Goal: Task Accomplishment & Management: Use online tool/utility

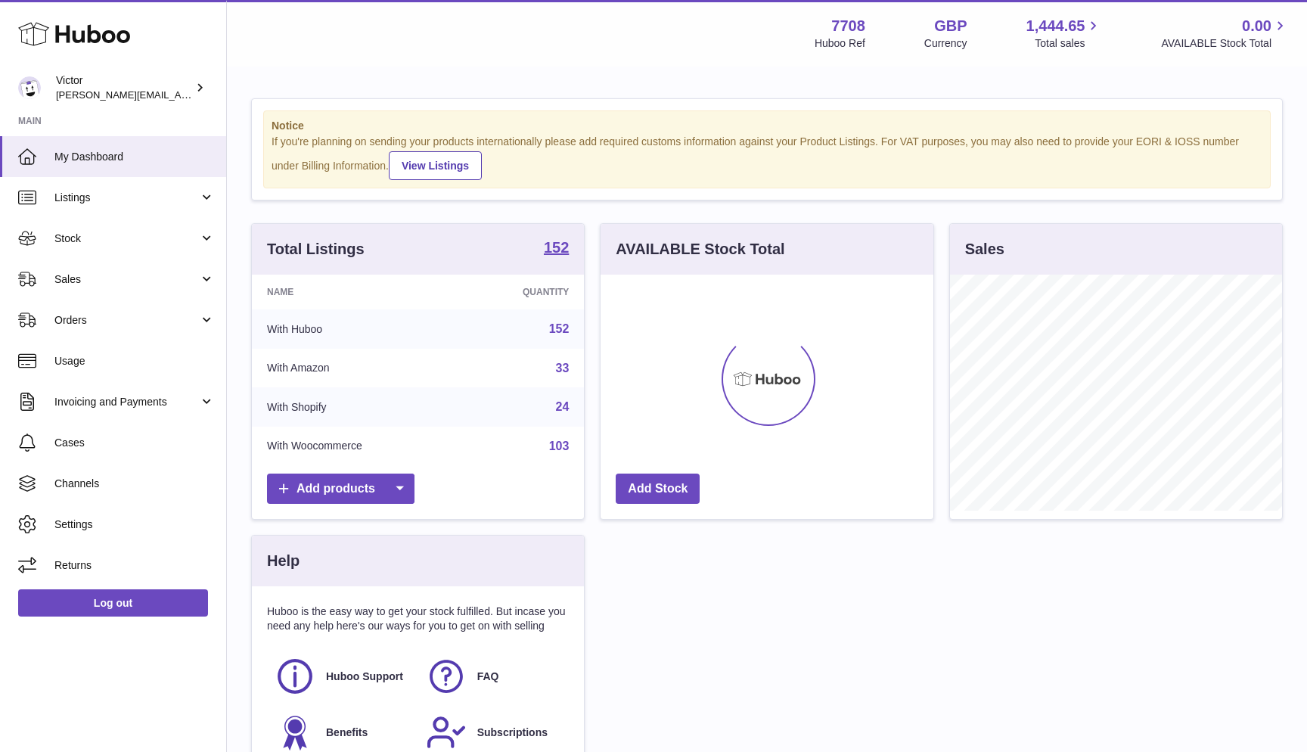
scroll to position [236, 333]
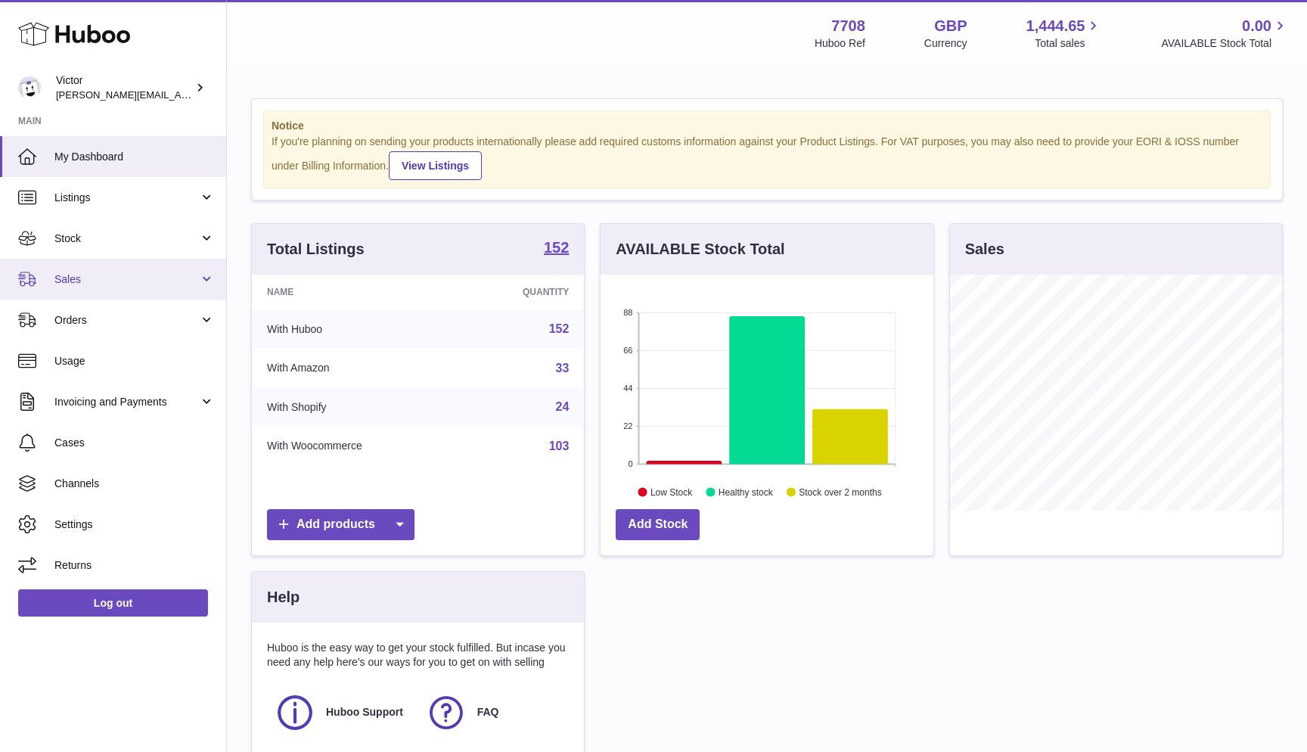
click at [92, 274] on span "Sales" at bounding box center [126, 279] width 144 height 14
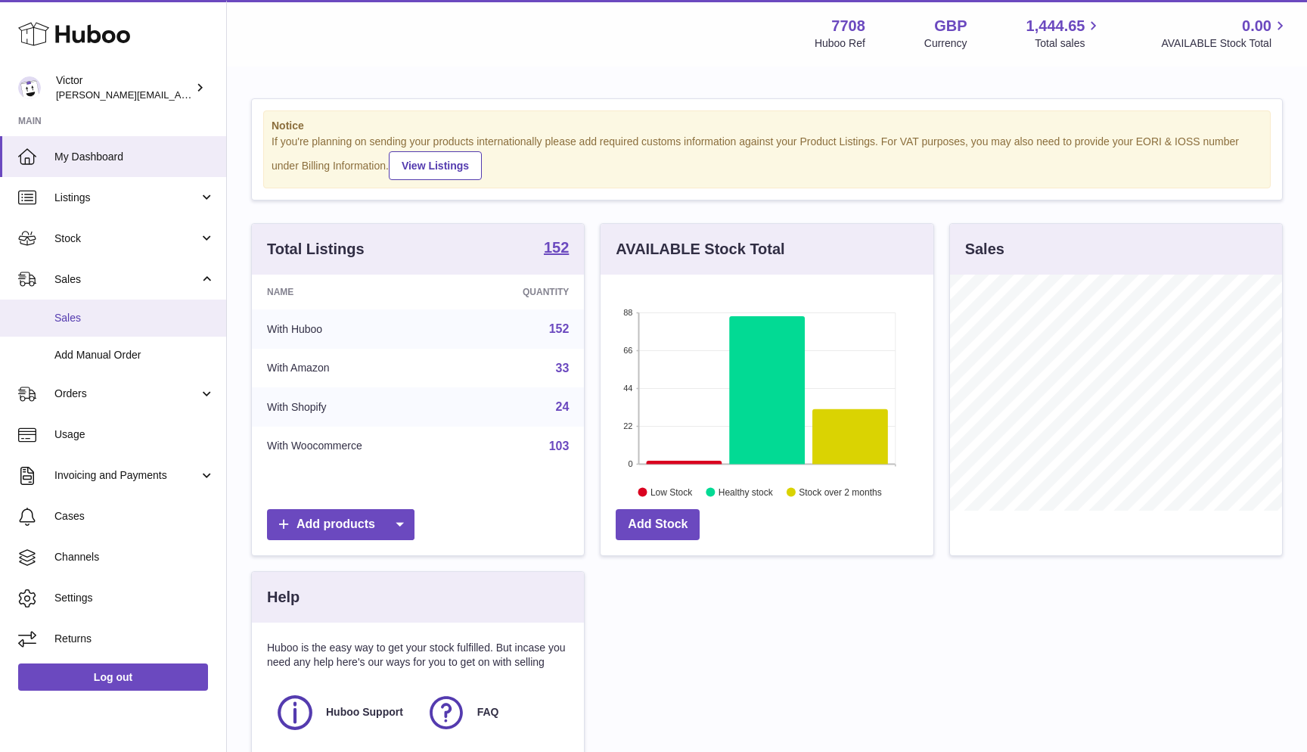
click at [82, 312] on span "Sales" at bounding box center [134, 318] width 160 height 14
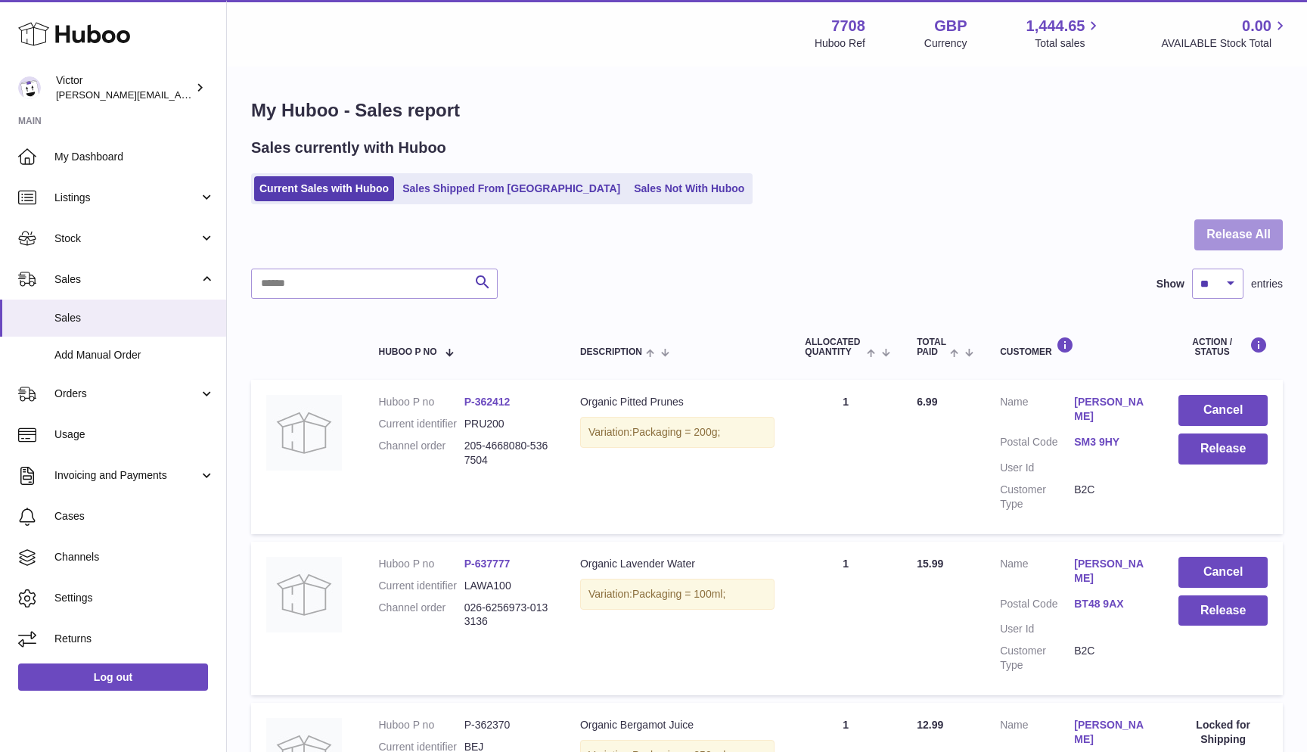
click at [1248, 229] on button "Release All" at bounding box center [1238, 234] width 88 height 31
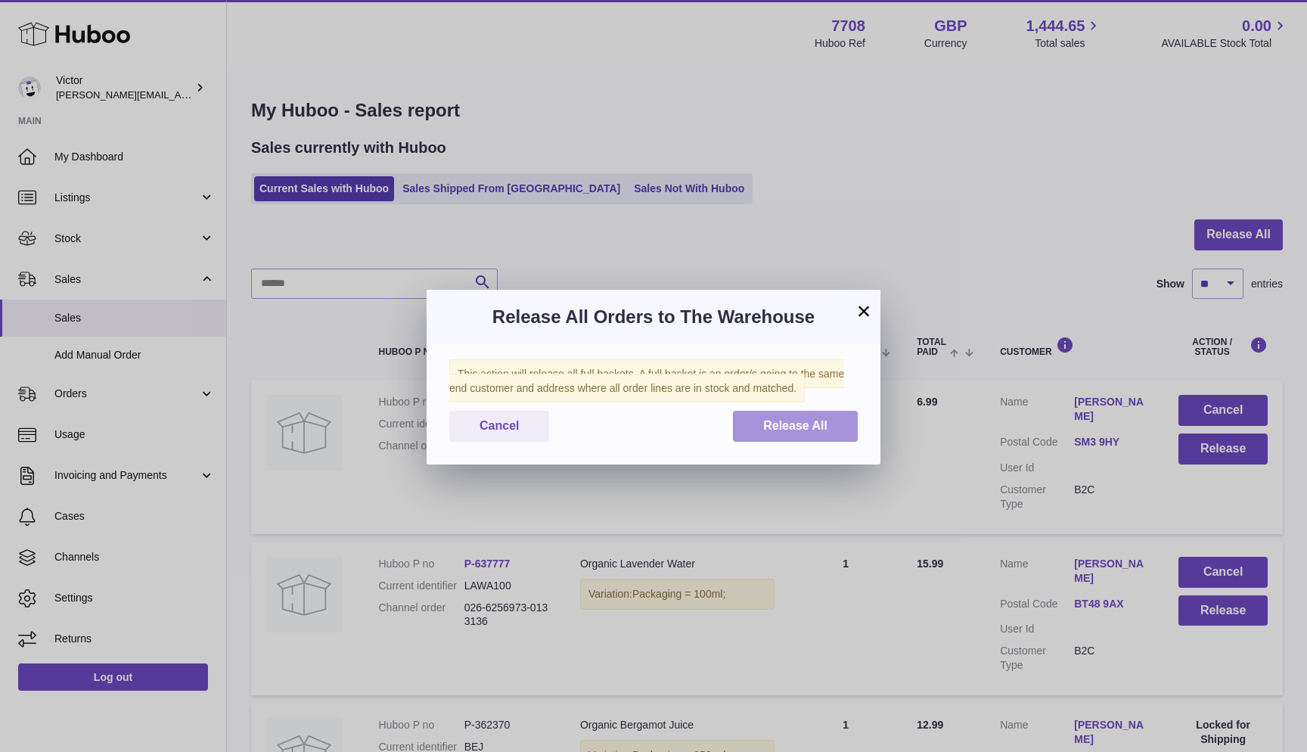
click at [828, 413] on button "Release All" at bounding box center [795, 426] width 125 height 31
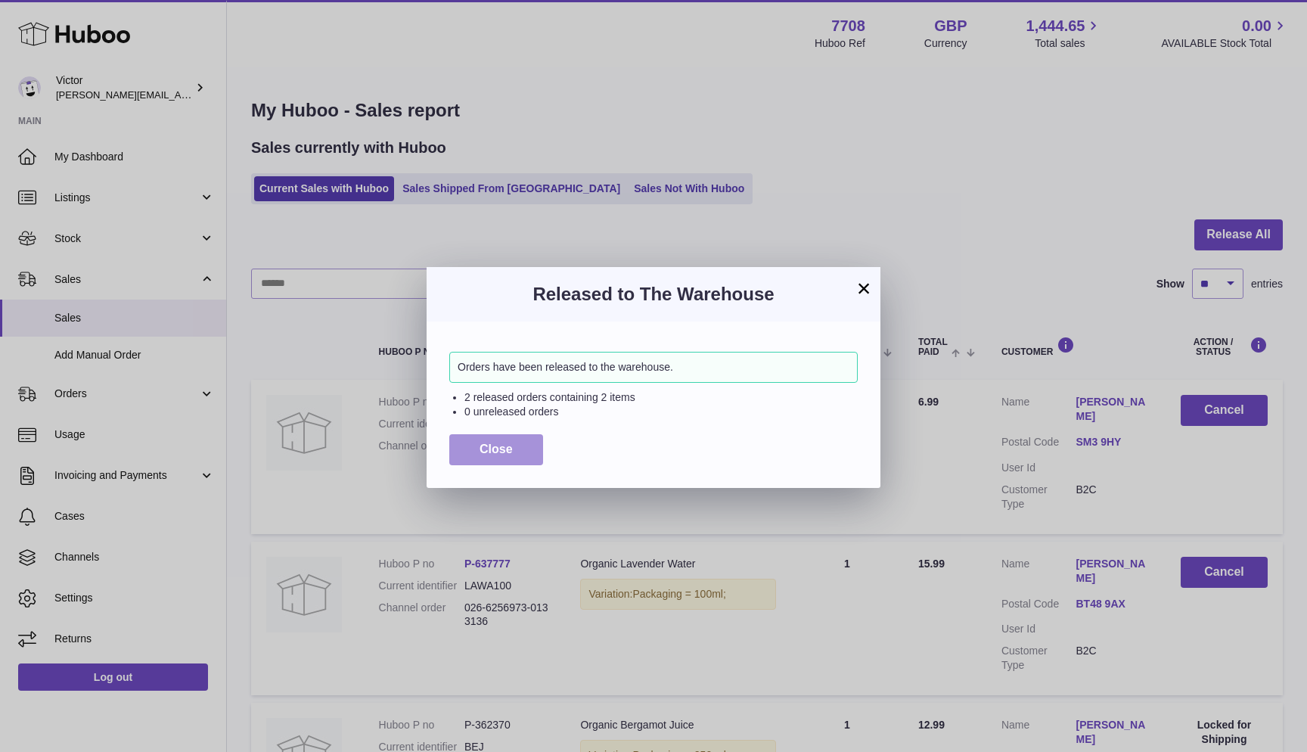
click at [501, 442] on span "Close" at bounding box center [495, 448] width 33 height 13
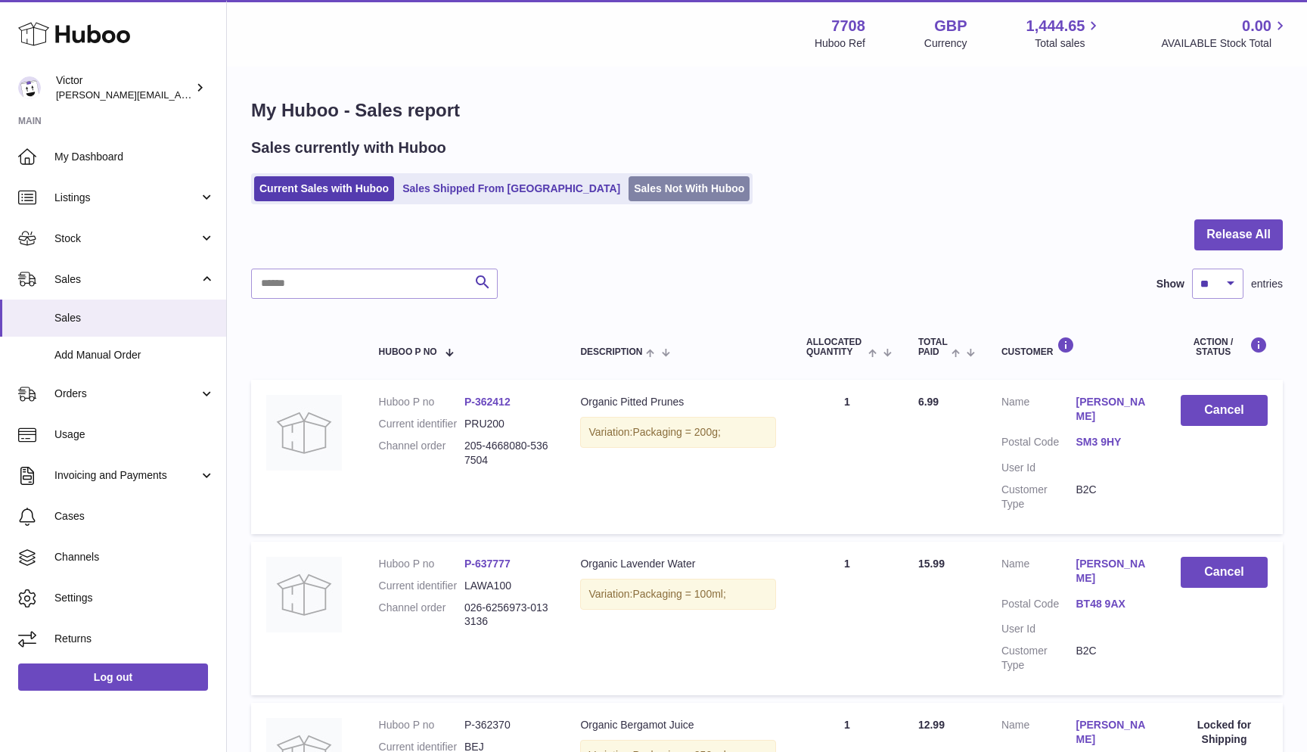
click at [628, 181] on link "Sales Not With Huboo" at bounding box center [688, 188] width 121 height 25
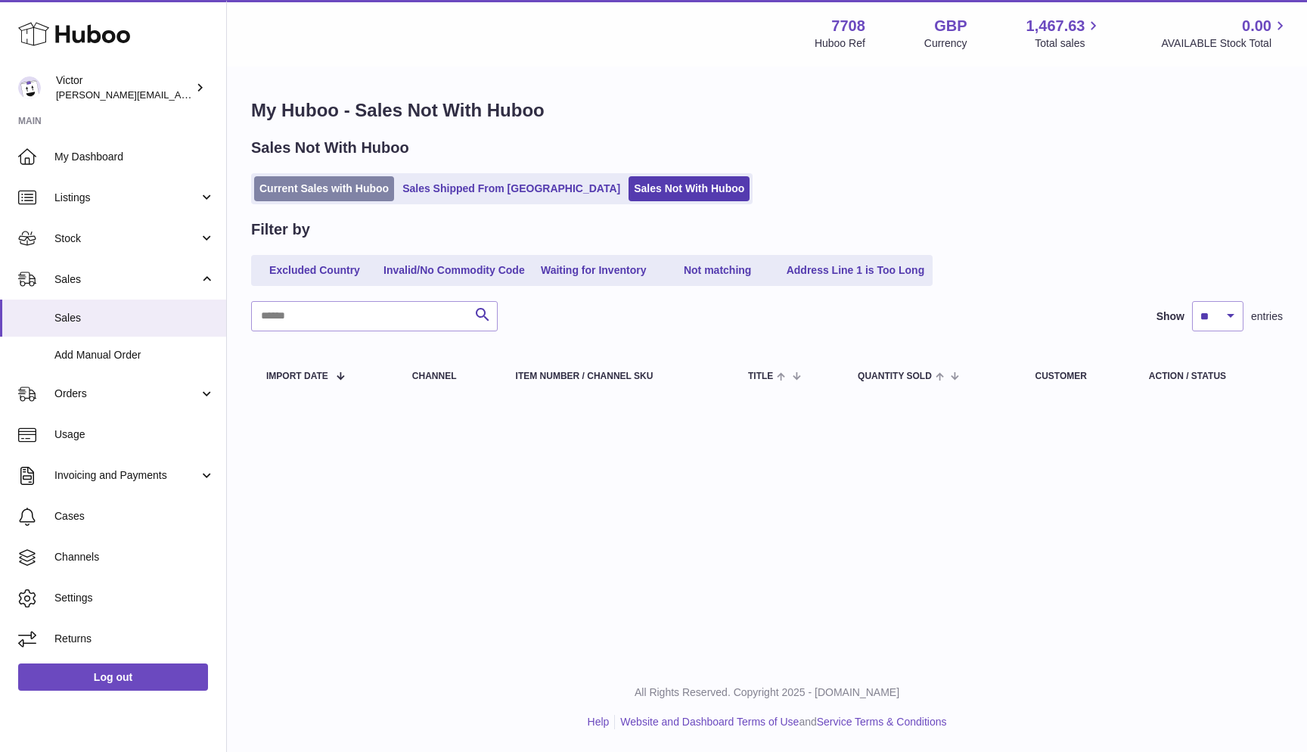
click at [274, 184] on link "Current Sales with Huboo" at bounding box center [324, 188] width 140 height 25
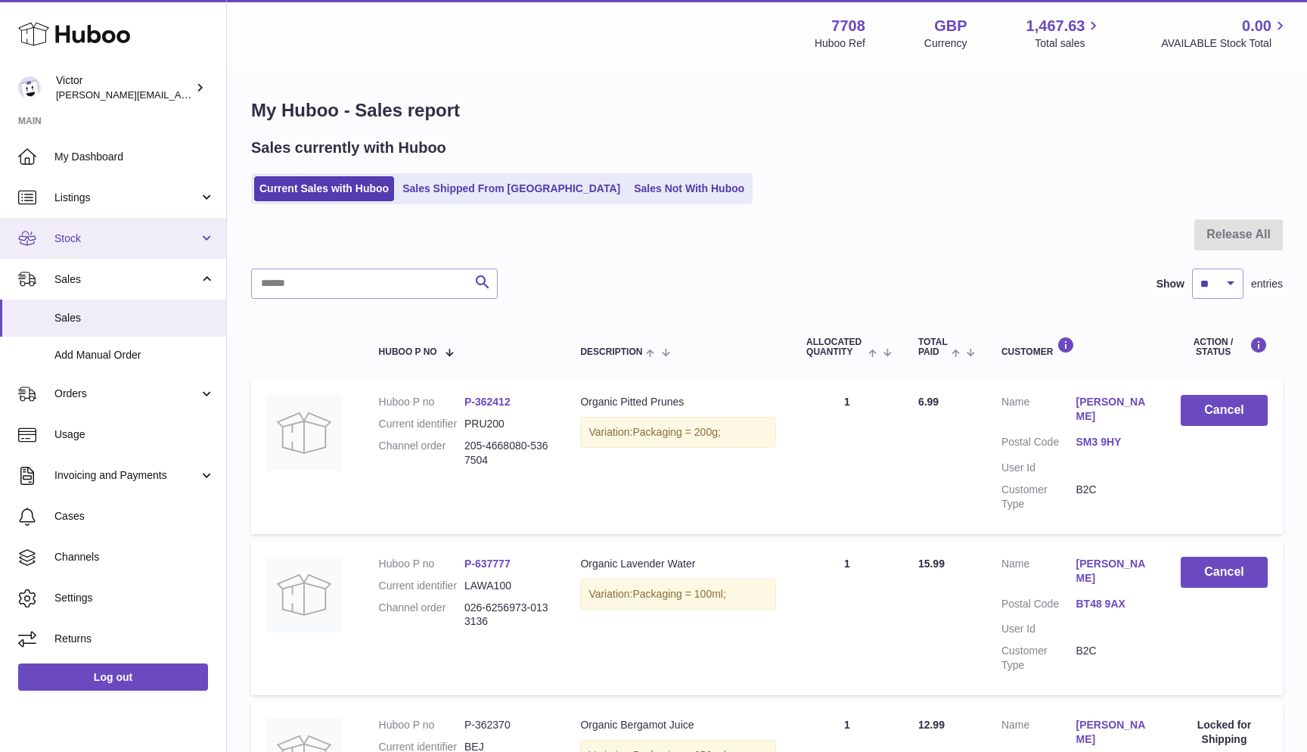
click at [109, 242] on span "Stock" at bounding box center [126, 238] width 144 height 14
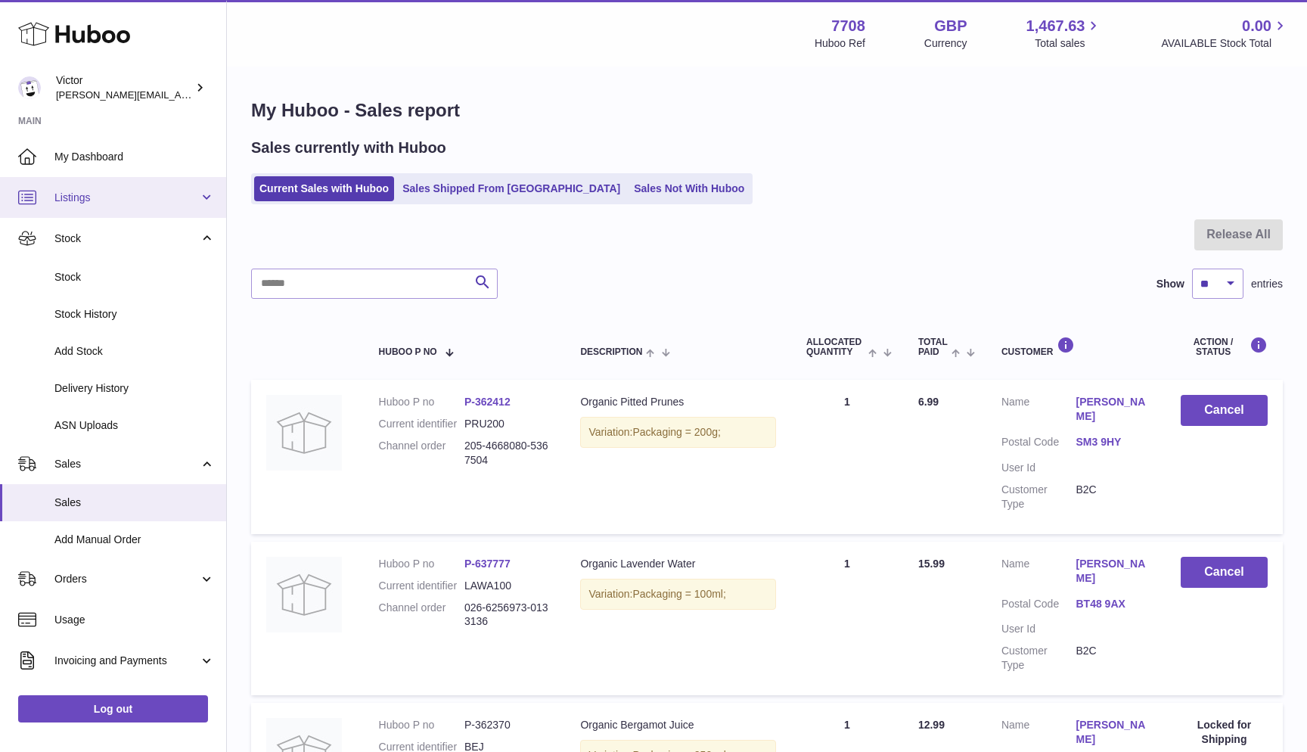
click at [85, 200] on span "Listings" at bounding box center [126, 198] width 144 height 14
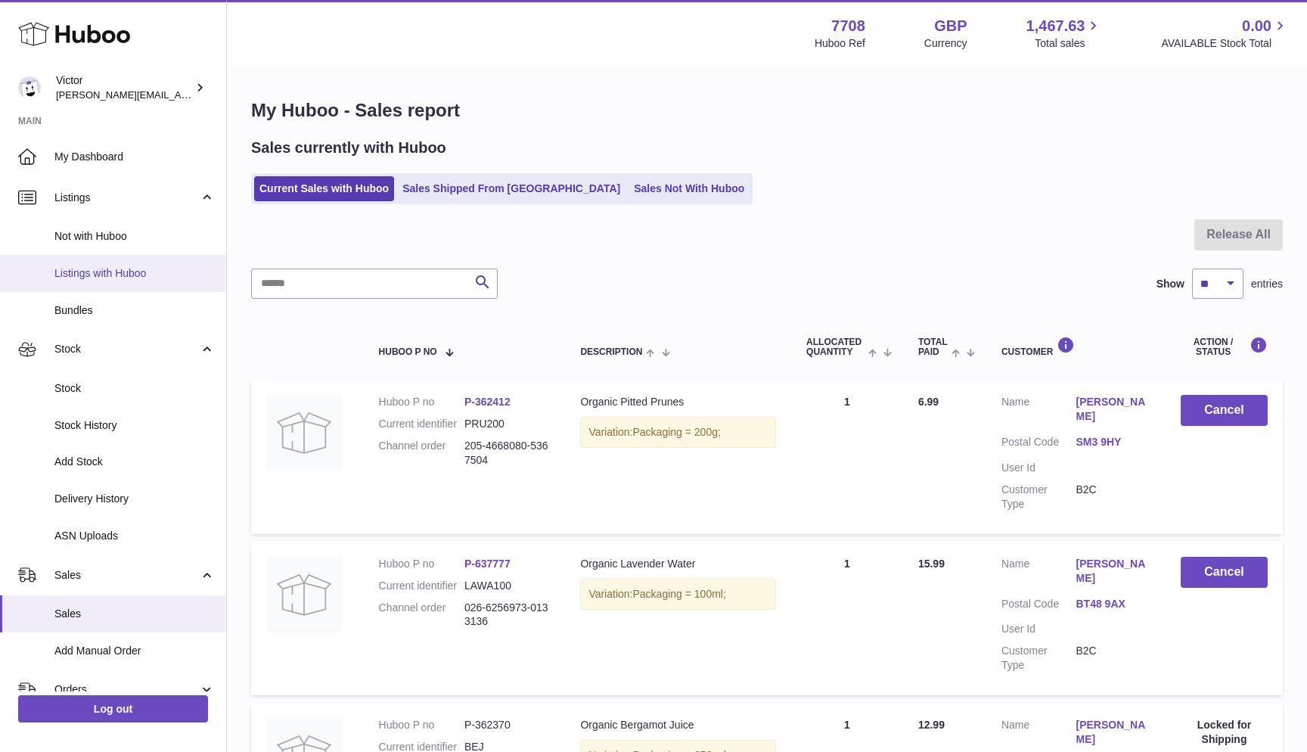
click at [85, 274] on span "Listings with Huboo" at bounding box center [134, 273] width 160 height 14
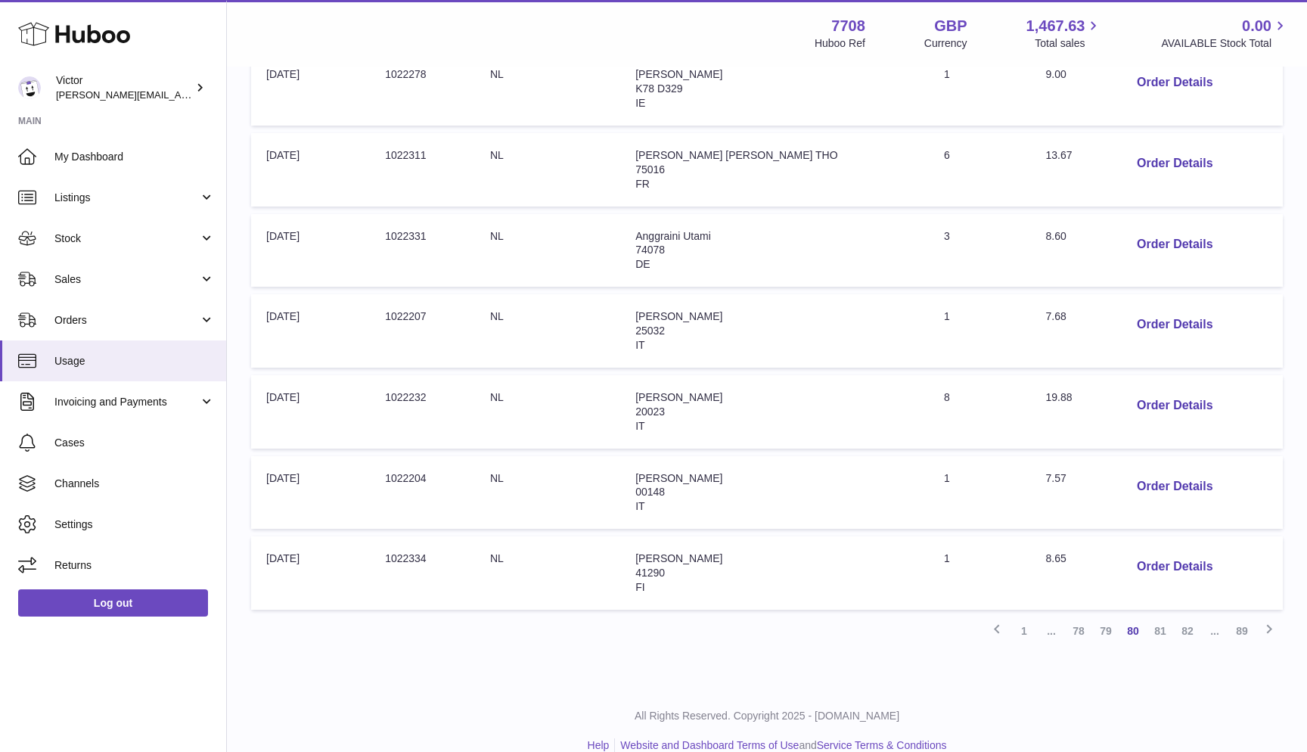
click at [1245, 617] on link "89" at bounding box center [1241, 630] width 27 height 27
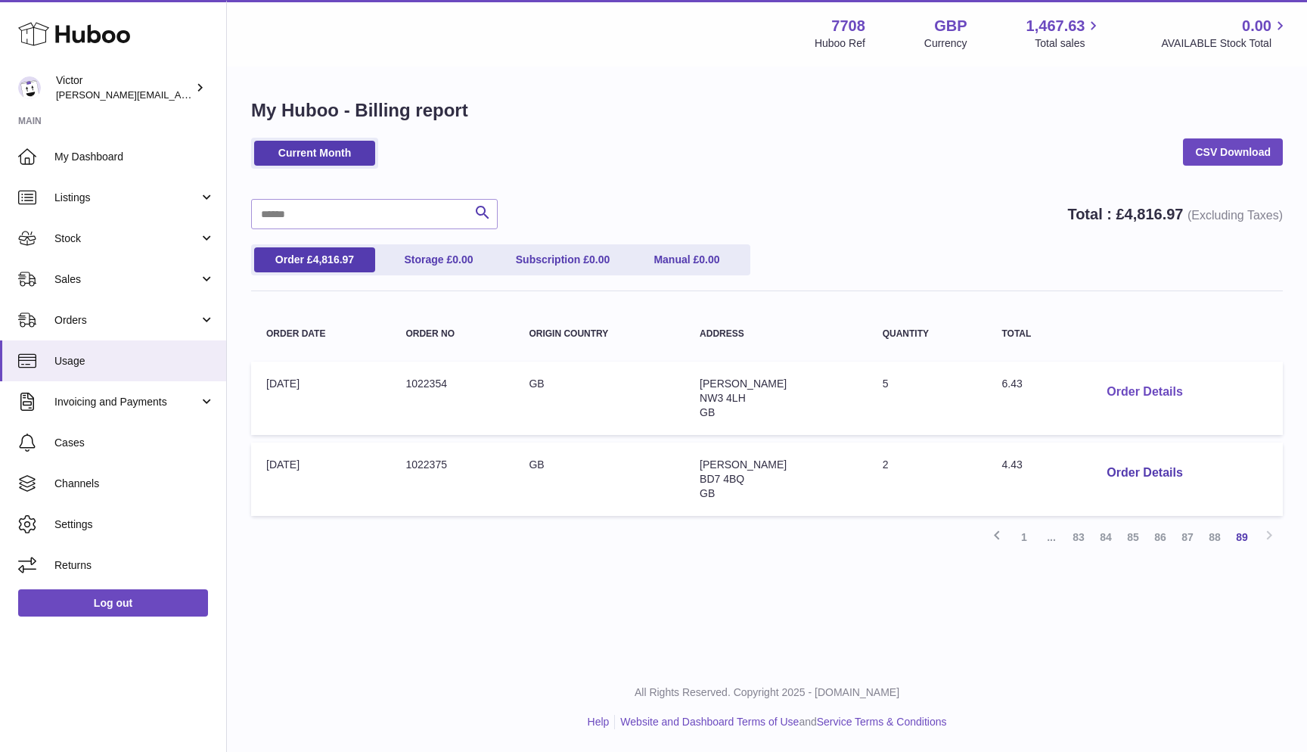
drag, startPoint x: 1245, startPoint y: 613, endPoint x: 1136, endPoint y: 390, distance: 248.2
click at [1136, 390] on button "Order Details" at bounding box center [1144, 392] width 100 height 31
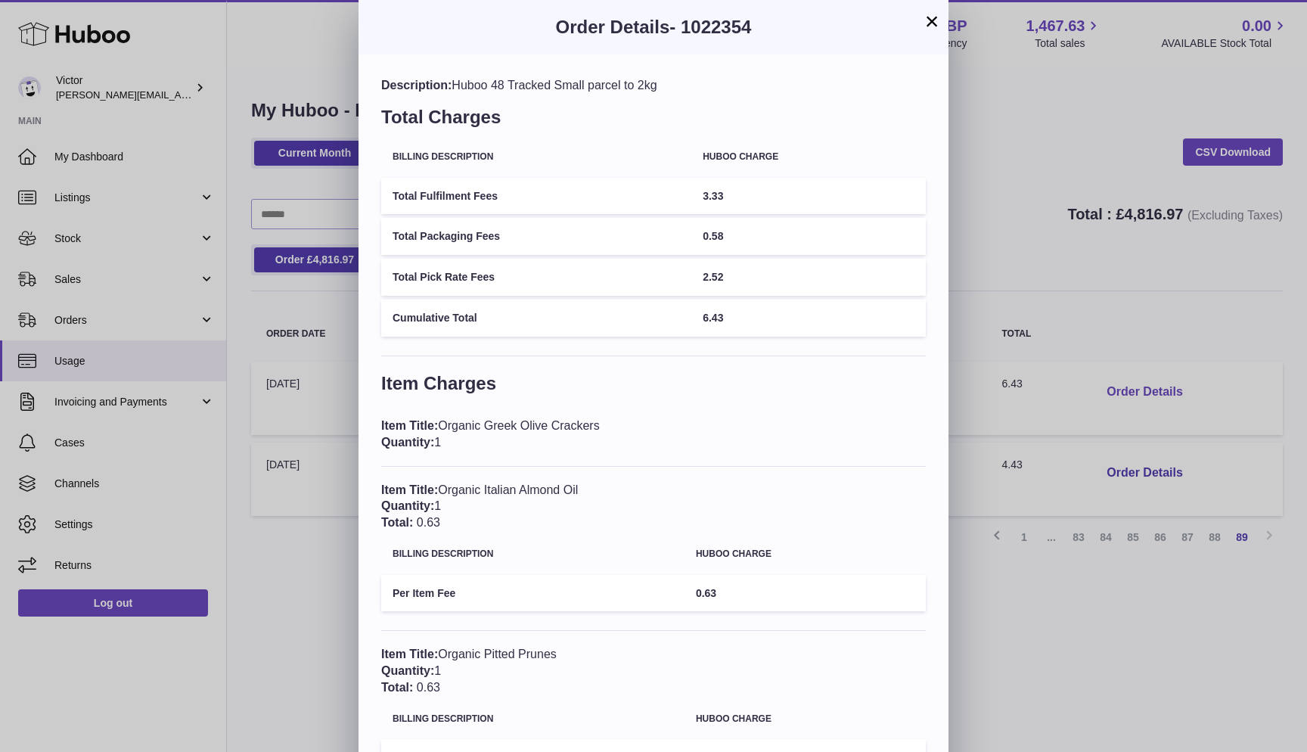
click at [1136, 390] on div "× Order Details - 1022354 Description: Huboo 48 Tracked Small parcel to 2kg Tot…" at bounding box center [653, 597] width 1307 height 1194
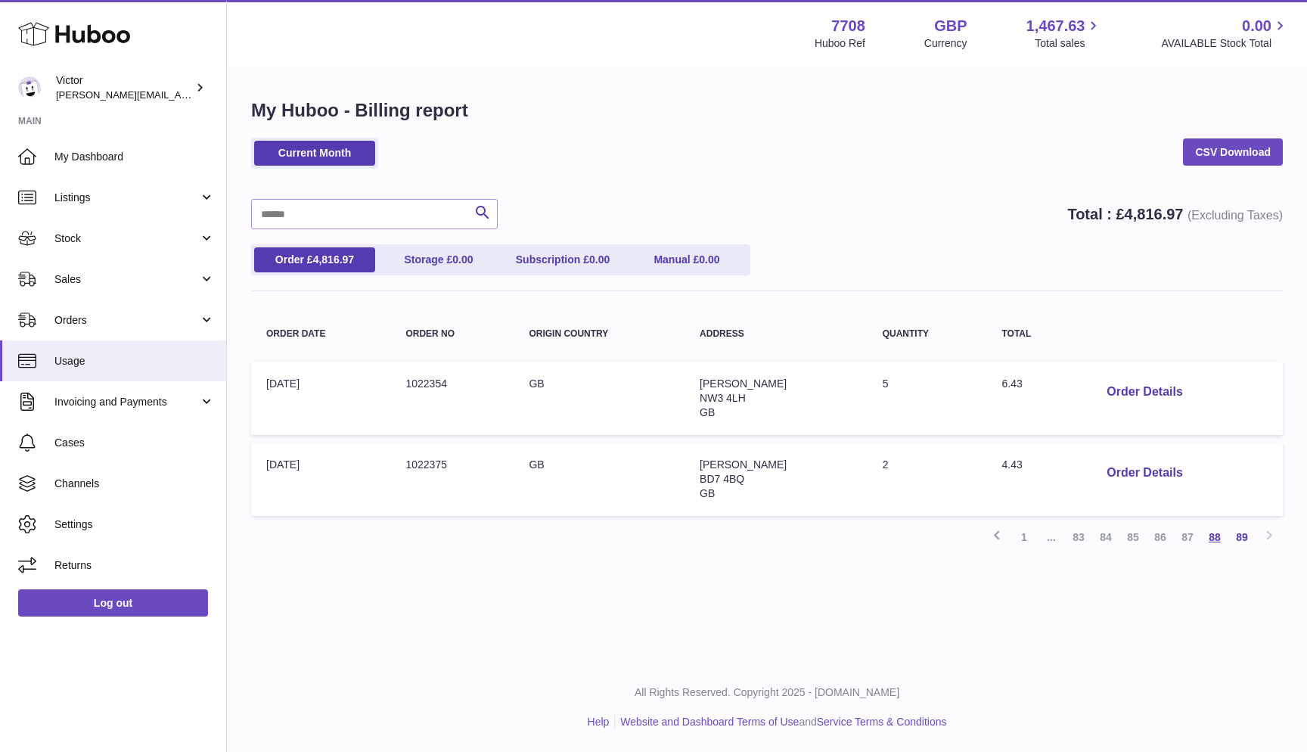
drag, startPoint x: 1136, startPoint y: 390, endPoint x: 1211, endPoint y: 533, distance: 161.0
click at [1211, 533] on link "88" at bounding box center [1214, 536] width 27 height 27
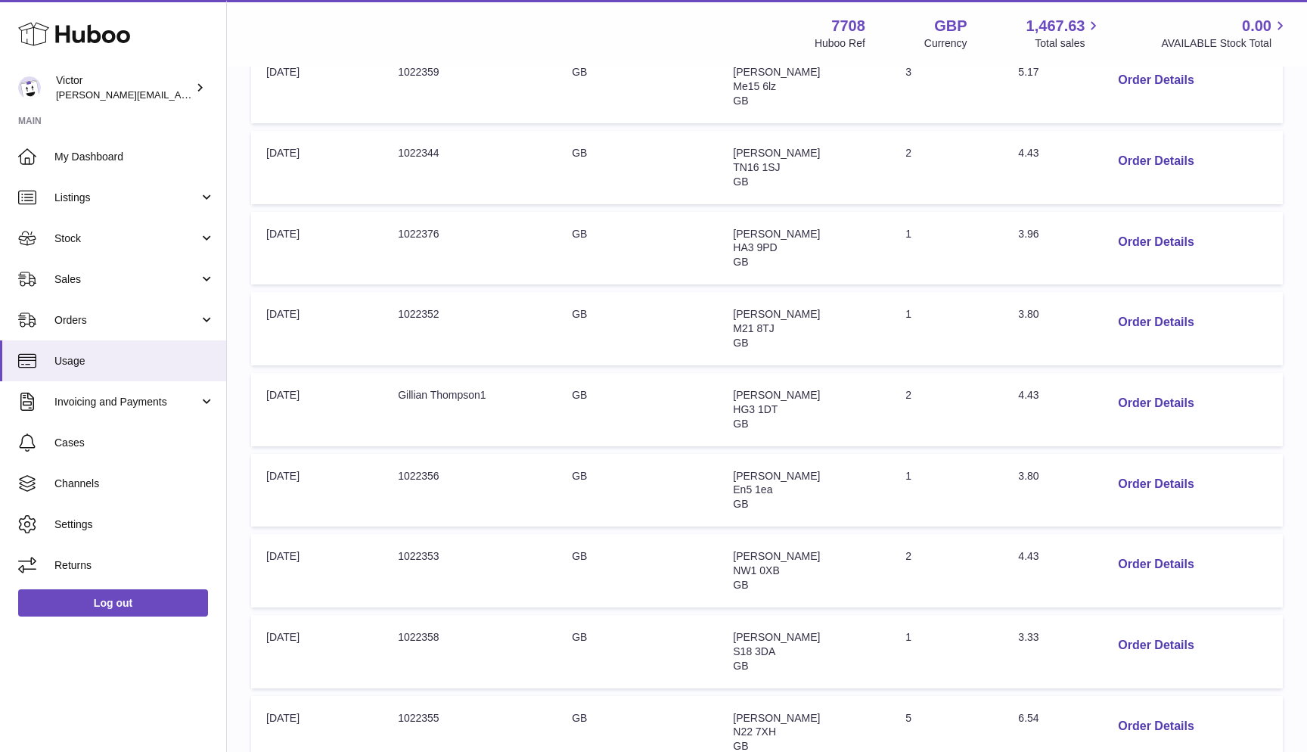
scroll to position [319, 0]
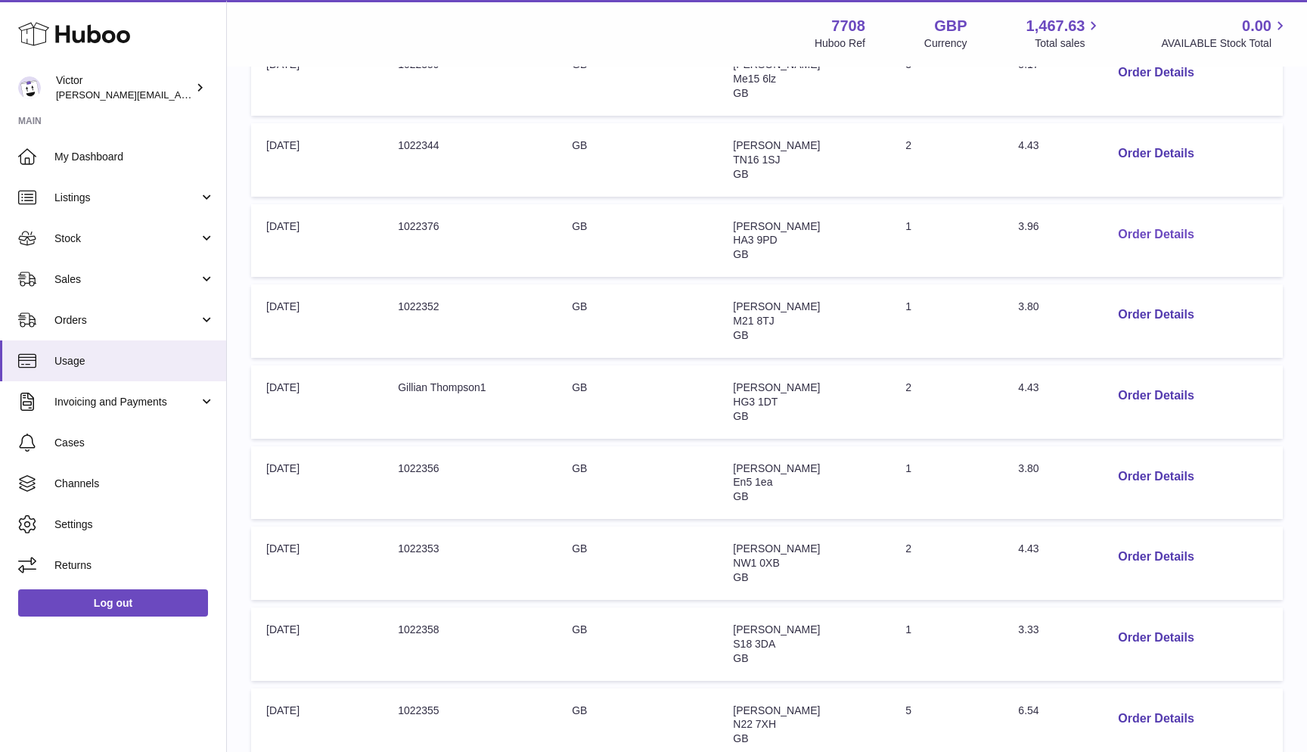
drag, startPoint x: 1211, startPoint y: 533, endPoint x: 1136, endPoint y: 225, distance: 317.3
click at [1136, 225] on button "Order Details" at bounding box center [1155, 234] width 100 height 31
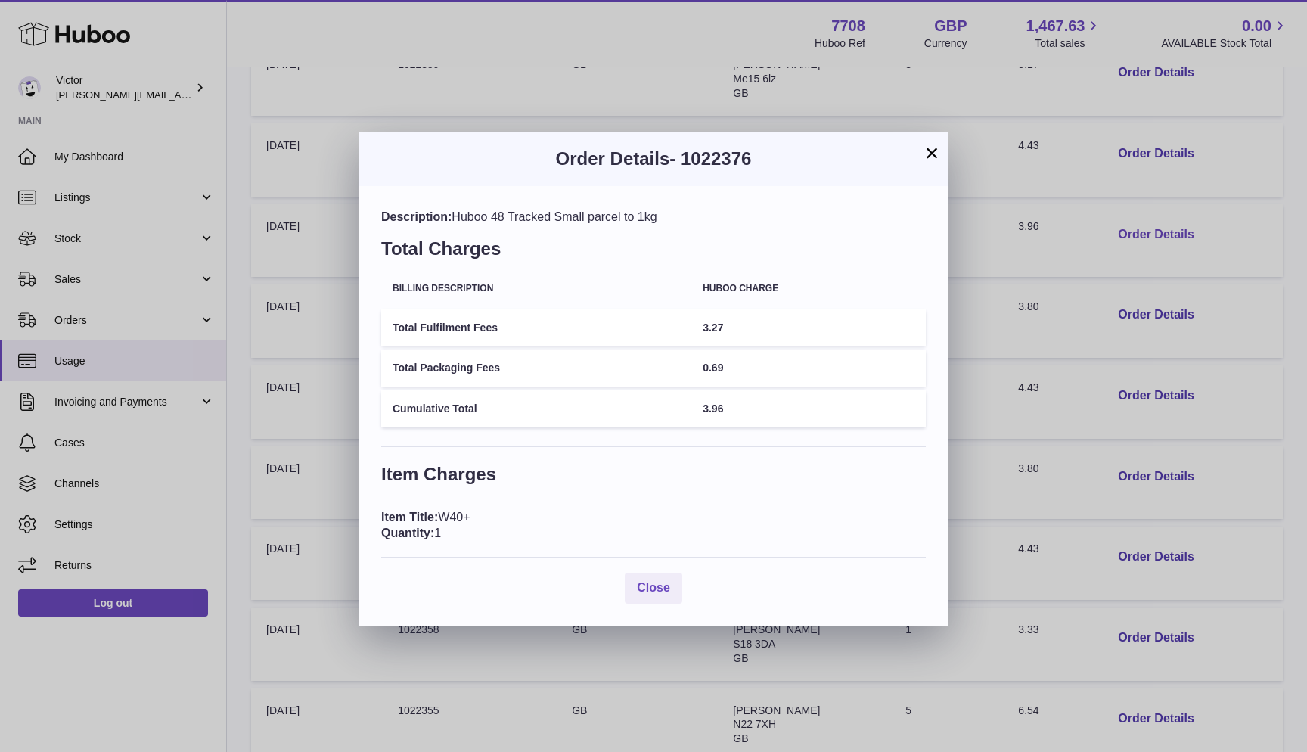
click at [1136, 225] on div "× Order Details - 1022376 Description: Huboo 48 Tracked Small parcel to 1kg Tot…" at bounding box center [653, 376] width 1307 height 752
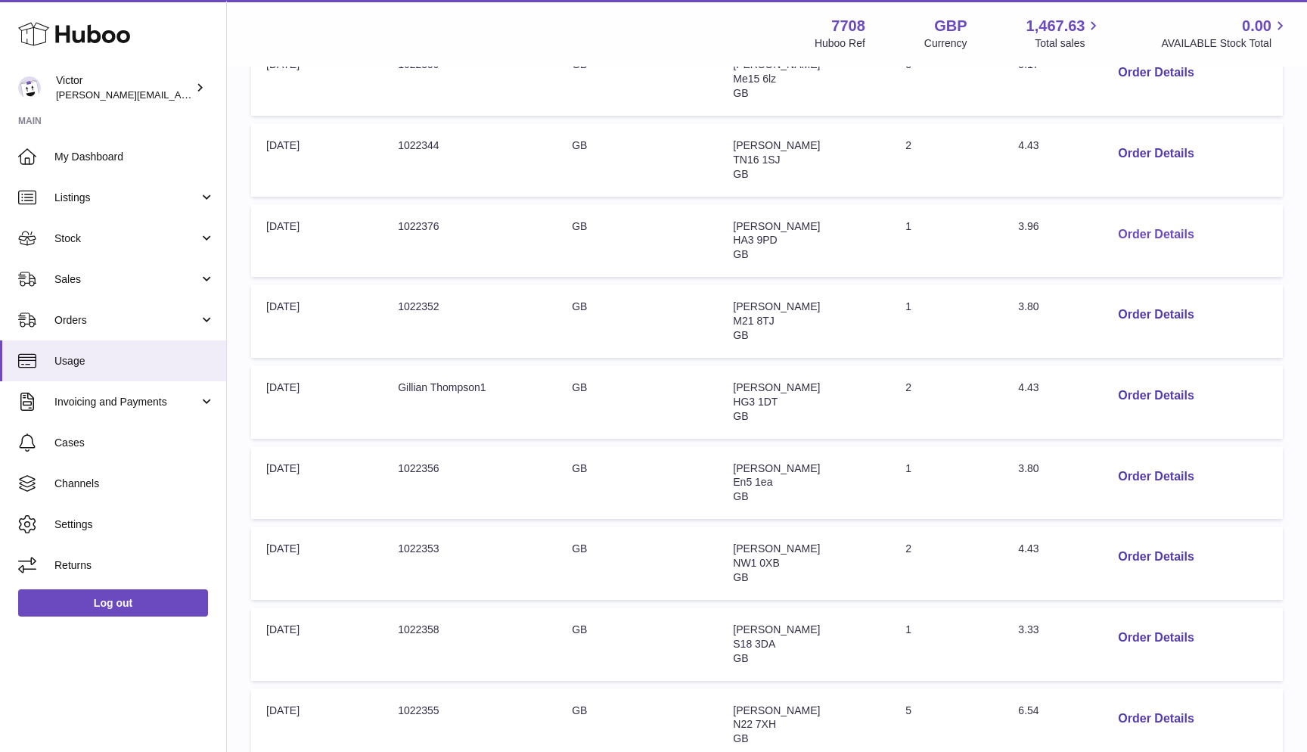
click at [1139, 301] on button "Order Details" at bounding box center [1155, 314] width 100 height 31
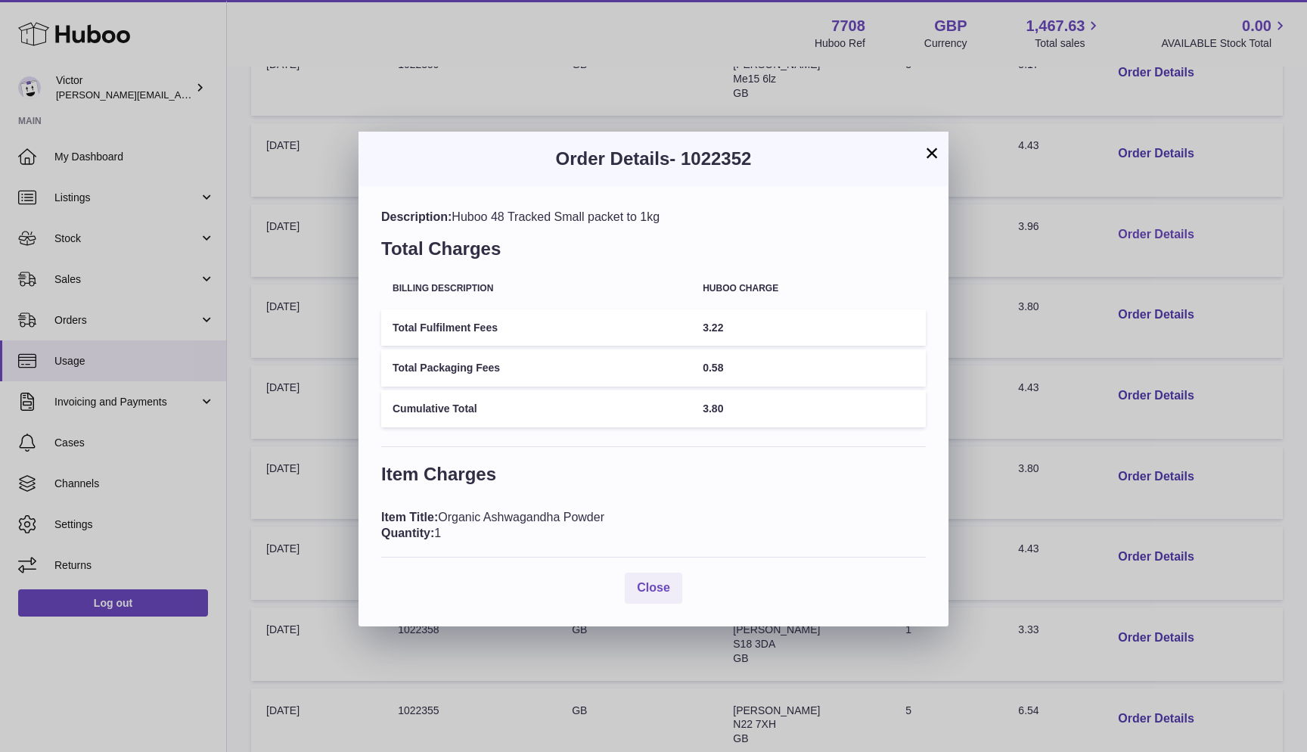
click at [1139, 301] on div "× Order Details - 1022352 Description: Huboo 48 Tracked Small packet to 1kg Tot…" at bounding box center [653, 376] width 1307 height 752
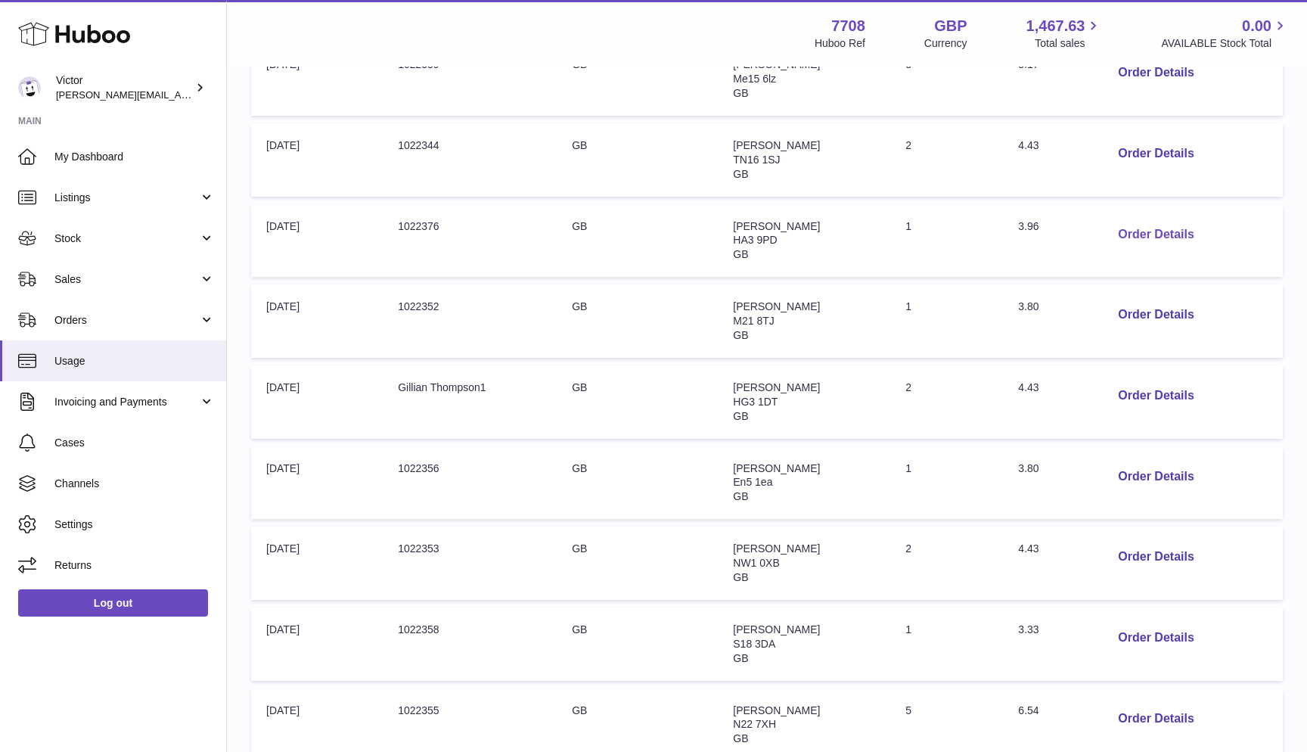
click at [1134, 226] on button "Order Details" at bounding box center [1155, 234] width 100 height 31
click at [1134, 226] on div at bounding box center [653, 376] width 1307 height 752
drag, startPoint x: 1136, startPoint y: 225, endPoint x: 1130, endPoint y: 299, distance: 75.1
click at [1130, 299] on button "Order Details" at bounding box center [1155, 314] width 100 height 31
click at [1130, 299] on div at bounding box center [653, 376] width 1307 height 752
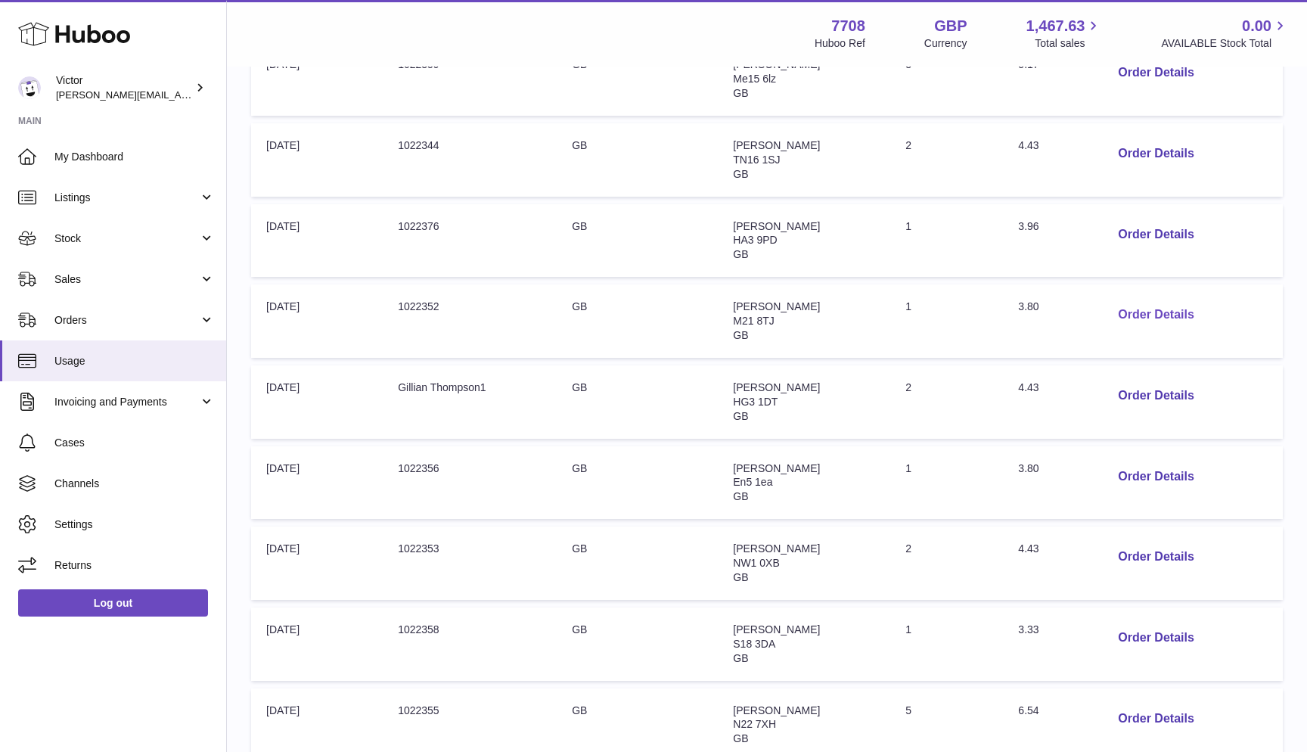
click at [1134, 227] on button "Order Details" at bounding box center [1155, 234] width 100 height 31
click at [1134, 227] on div at bounding box center [653, 376] width 1307 height 752
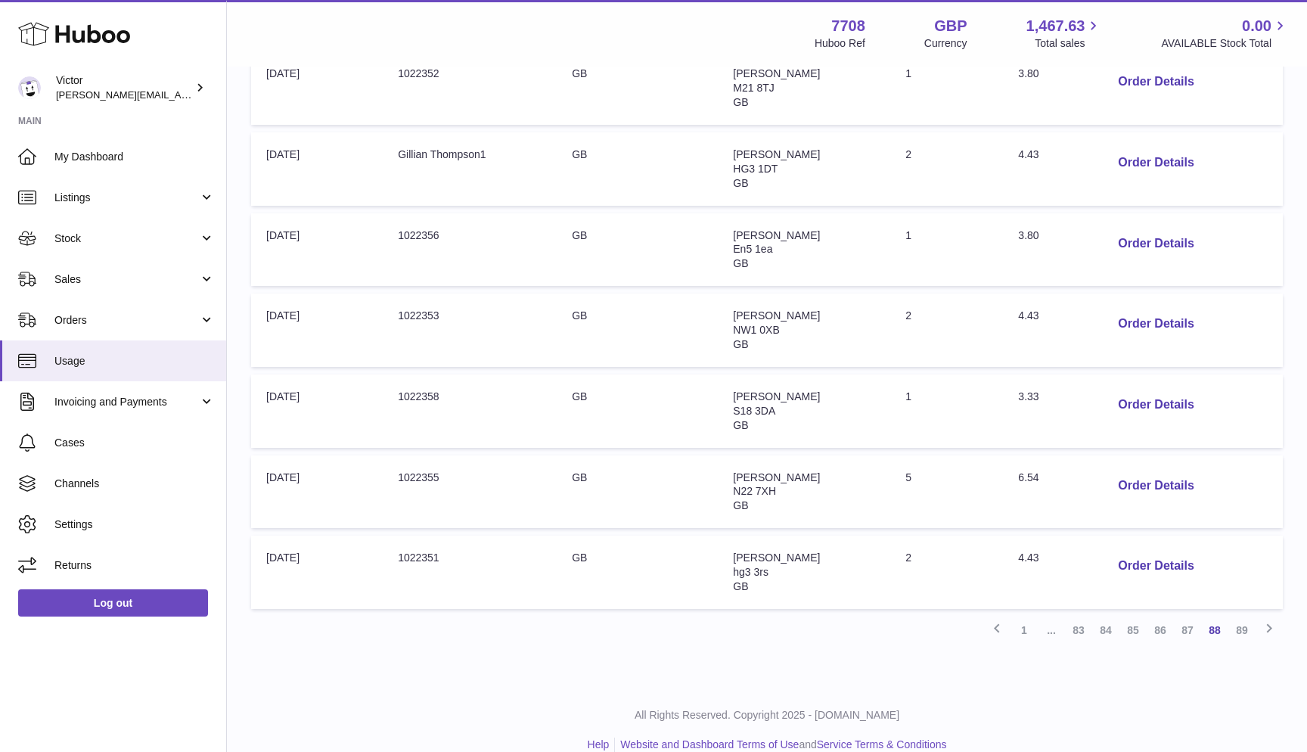
scroll to position [551, 0]
click at [1136, 392] on button "Order Details" at bounding box center [1155, 405] width 100 height 31
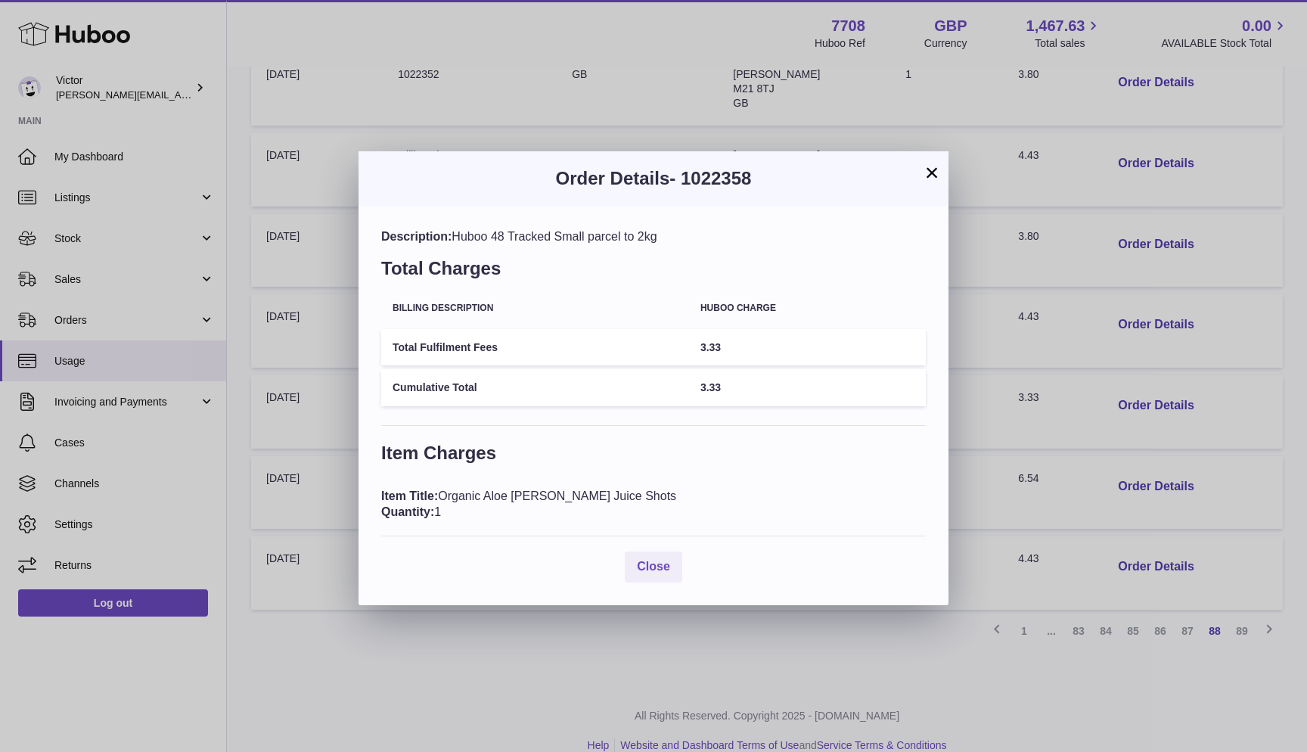
click at [1136, 392] on div "× Order Details - 1022358 Description: Huboo 48 Tracked Small parcel to 2kg Tot…" at bounding box center [653, 376] width 1307 height 752
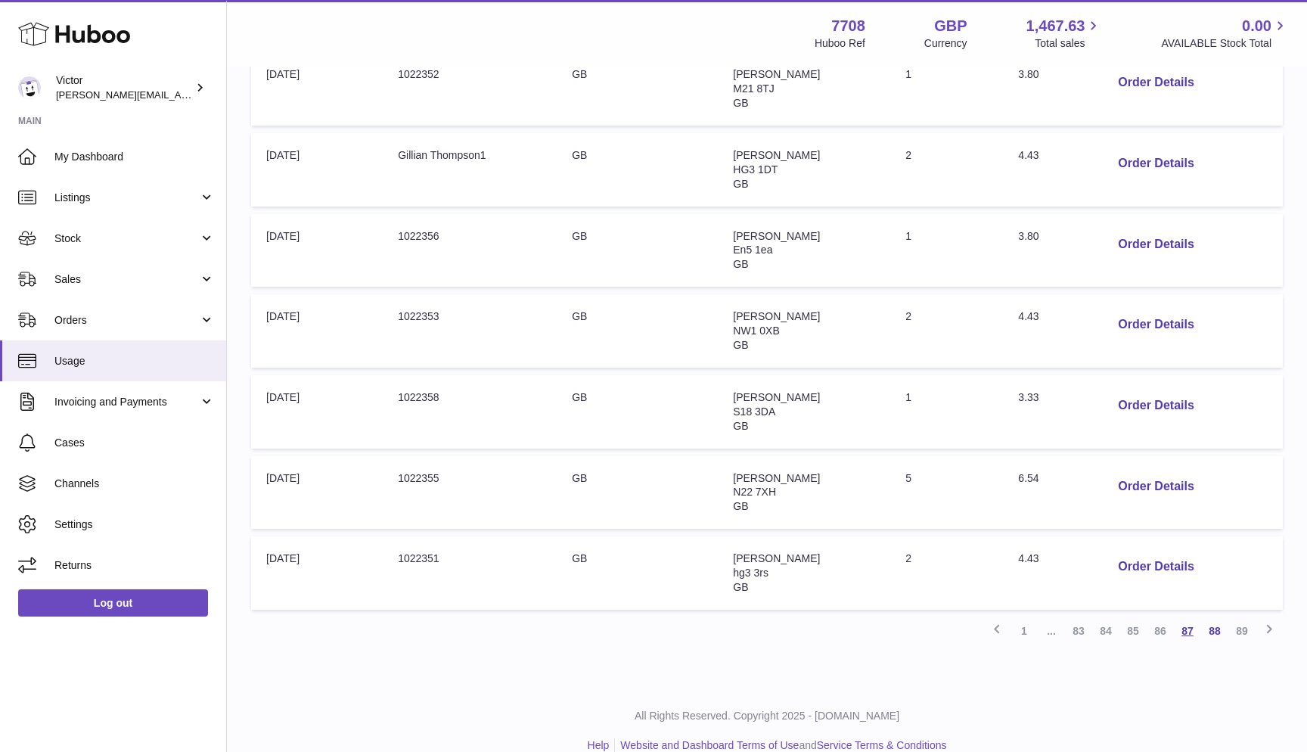
drag, startPoint x: 1134, startPoint y: 333, endPoint x: 1186, endPoint y: 605, distance: 276.3
click at [1186, 617] on link "87" at bounding box center [1186, 630] width 27 height 27
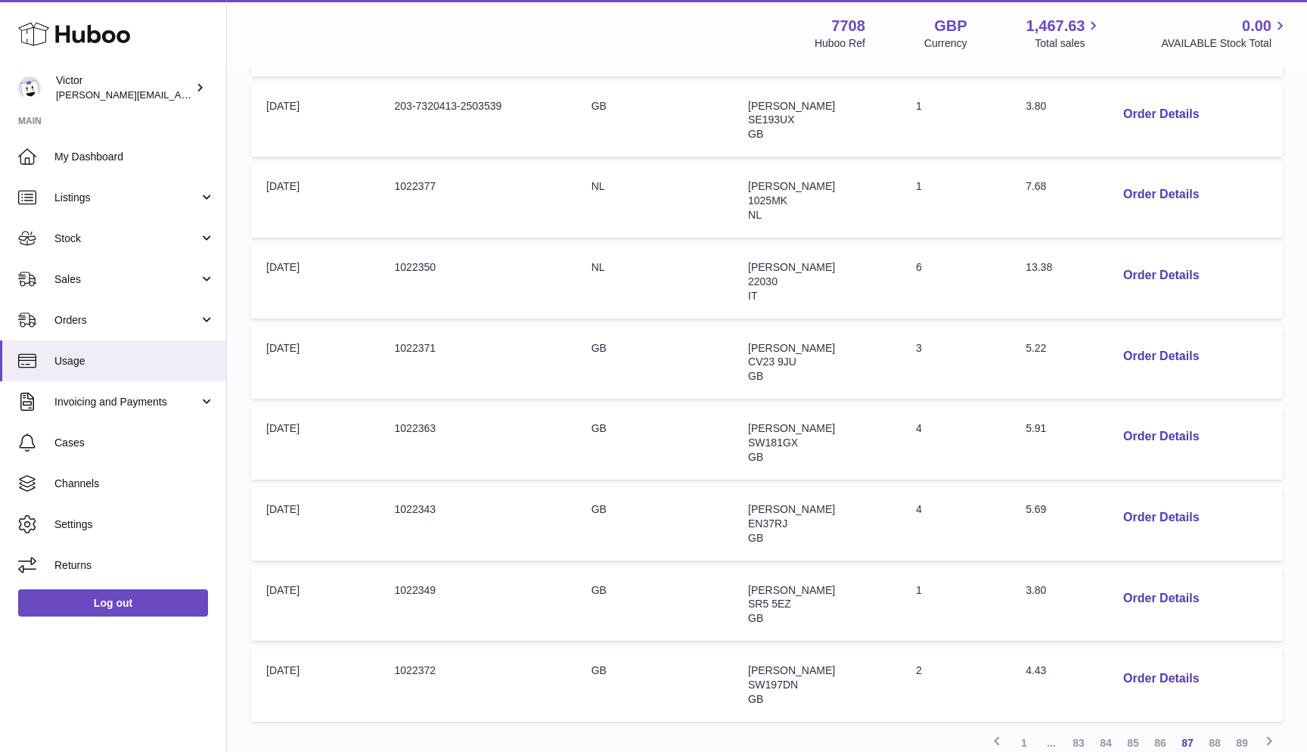
scroll to position [439, 0]
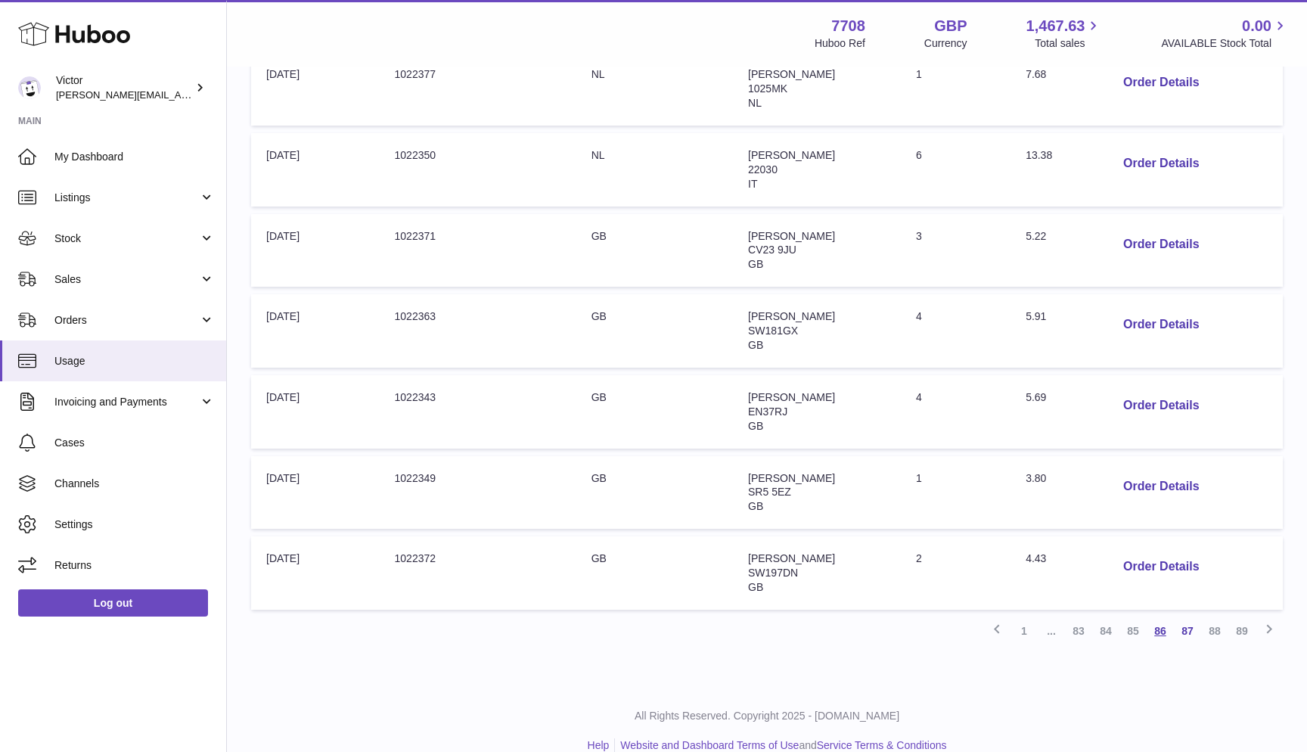
drag, startPoint x: 1108, startPoint y: 566, endPoint x: 1153, endPoint y: 605, distance: 59.5
click at [1153, 617] on link "86" at bounding box center [1159, 630] width 27 height 27
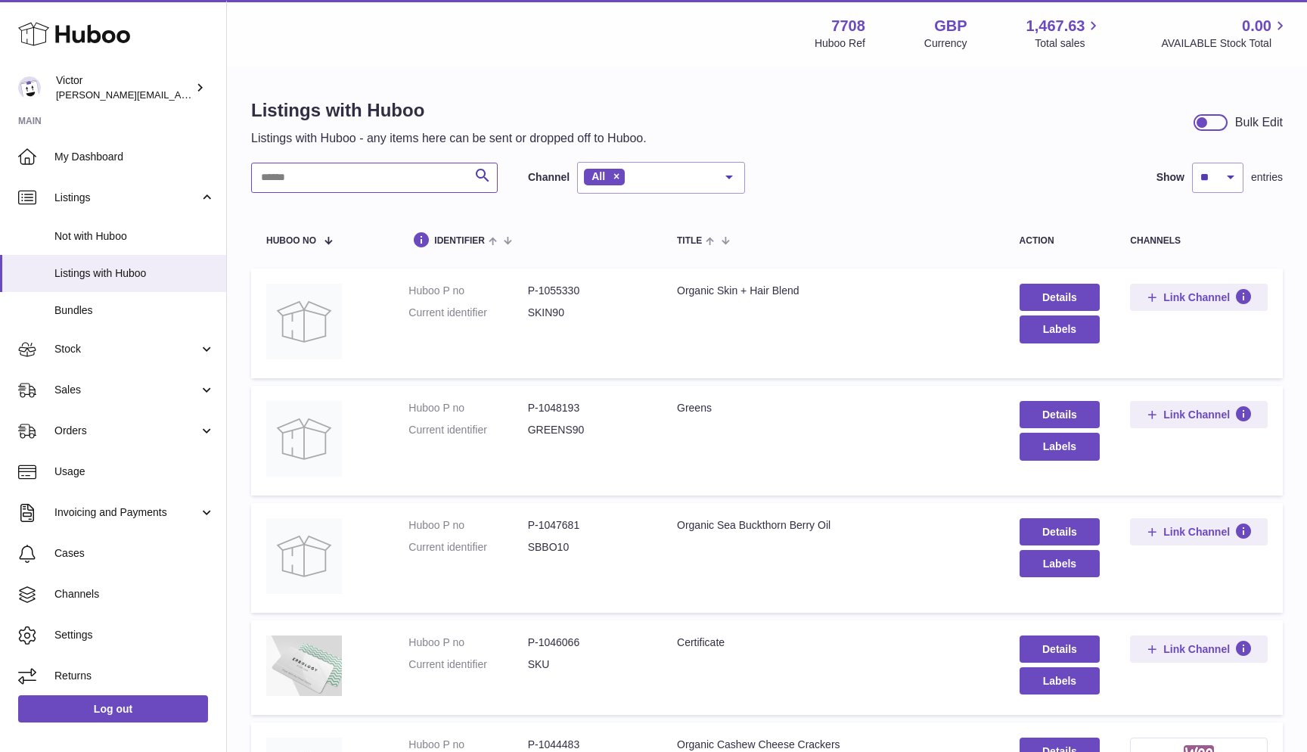
click at [373, 186] on input "text" at bounding box center [374, 178] width 246 height 30
paste input "********"
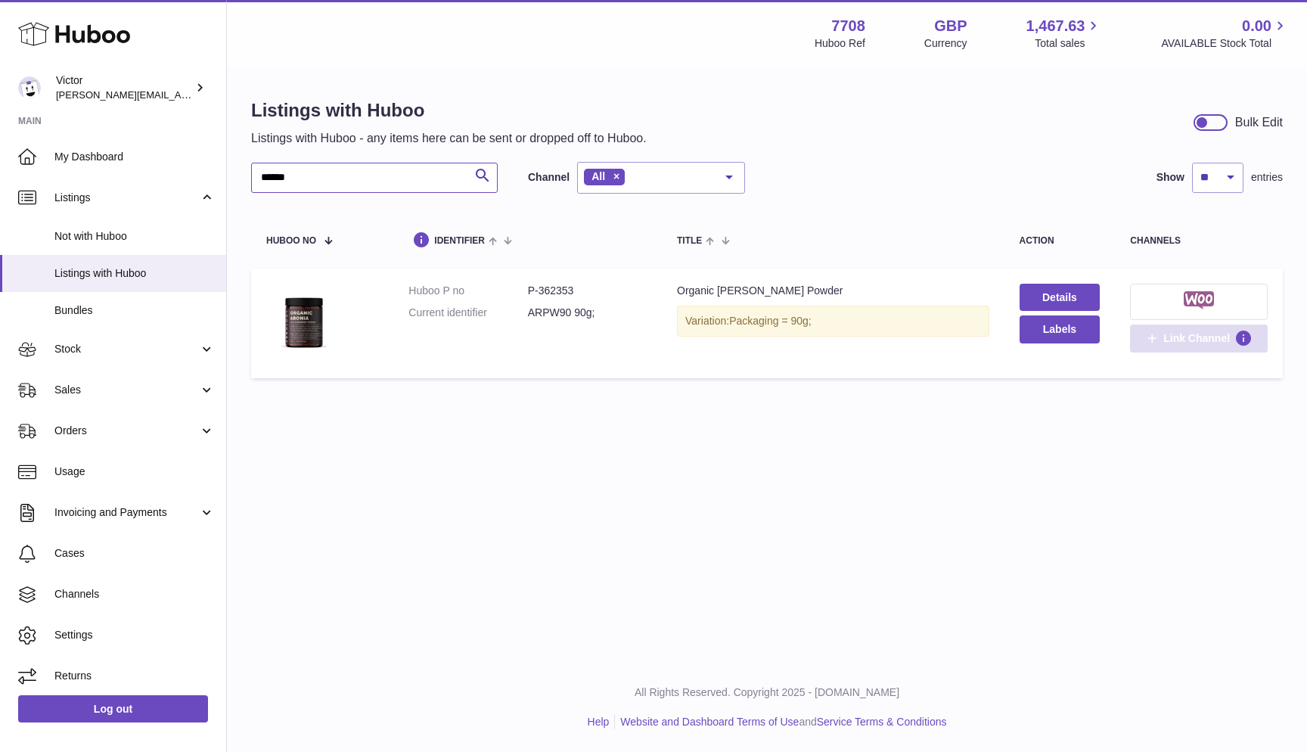
type input "******"
click at [1164, 336] on span "Link Channel" at bounding box center [1196, 338] width 67 height 14
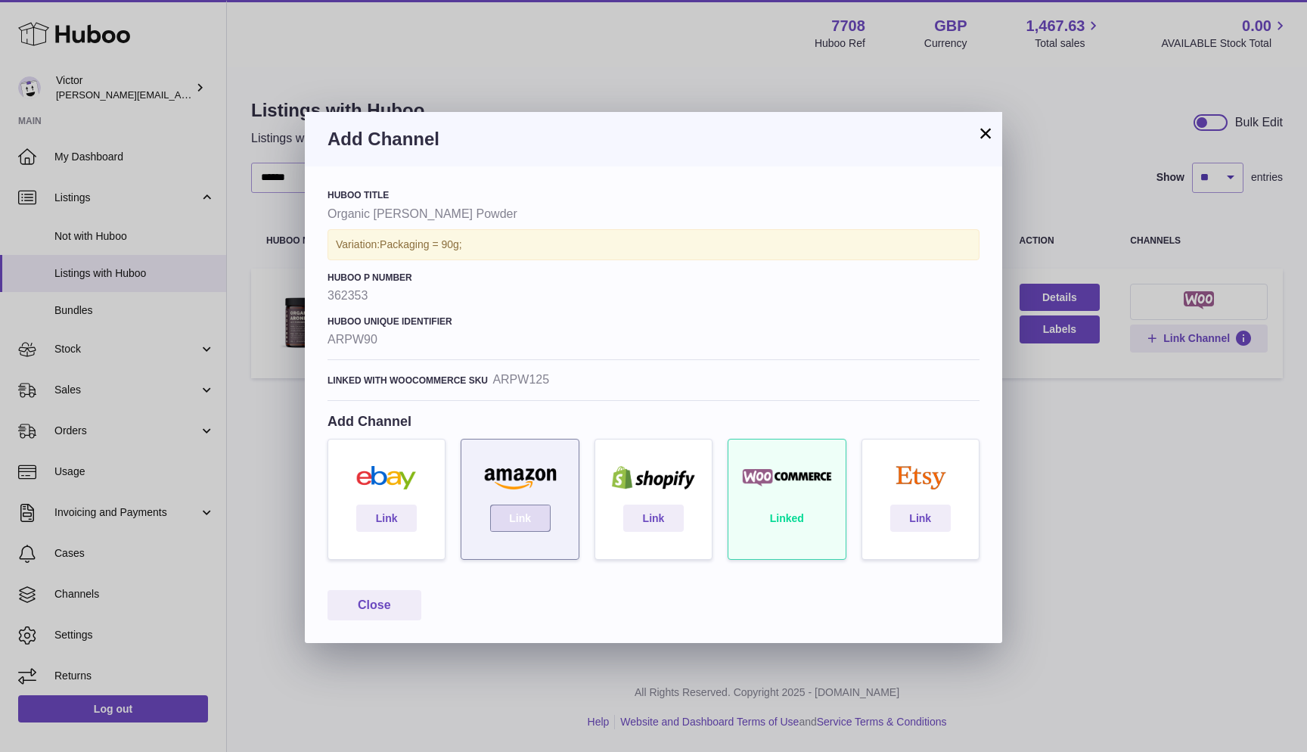
click at [524, 511] on link "Link" at bounding box center [520, 517] width 60 height 27
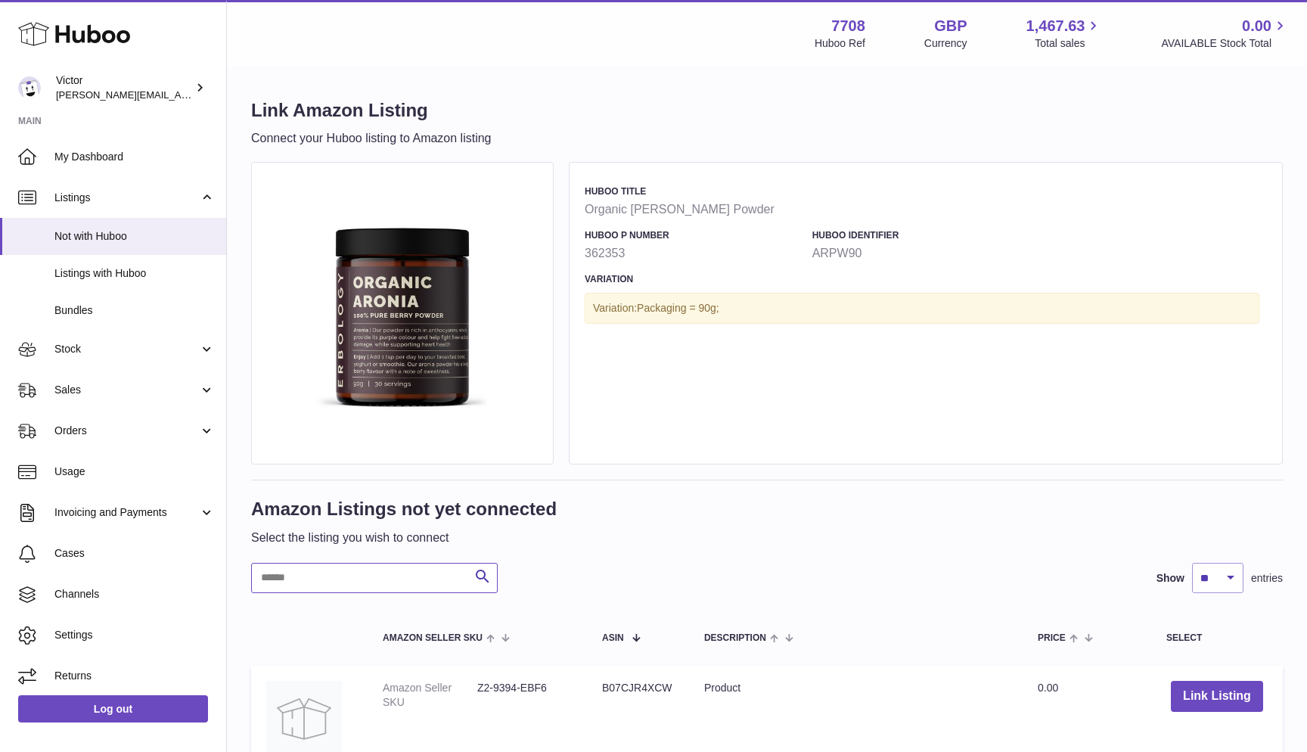
click at [351, 581] on input "text" at bounding box center [374, 578] width 246 height 30
paste input "********"
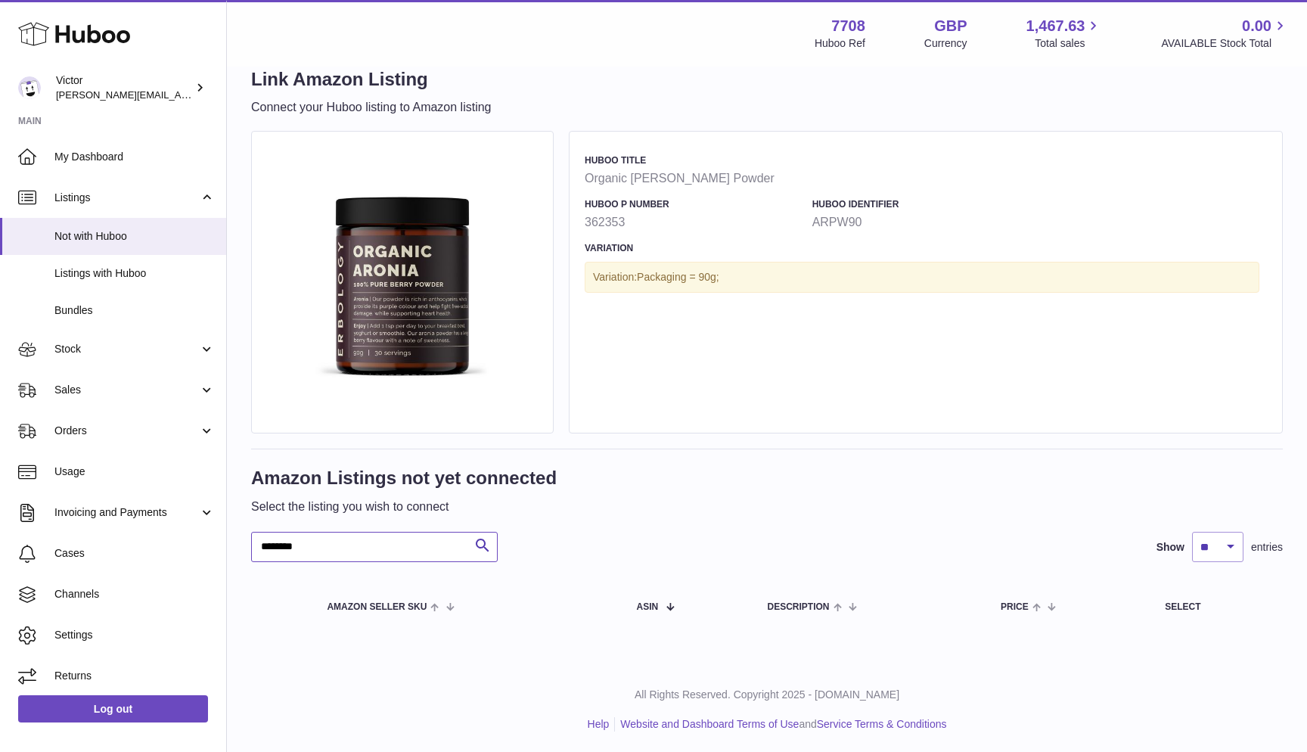
scroll to position [29, 0]
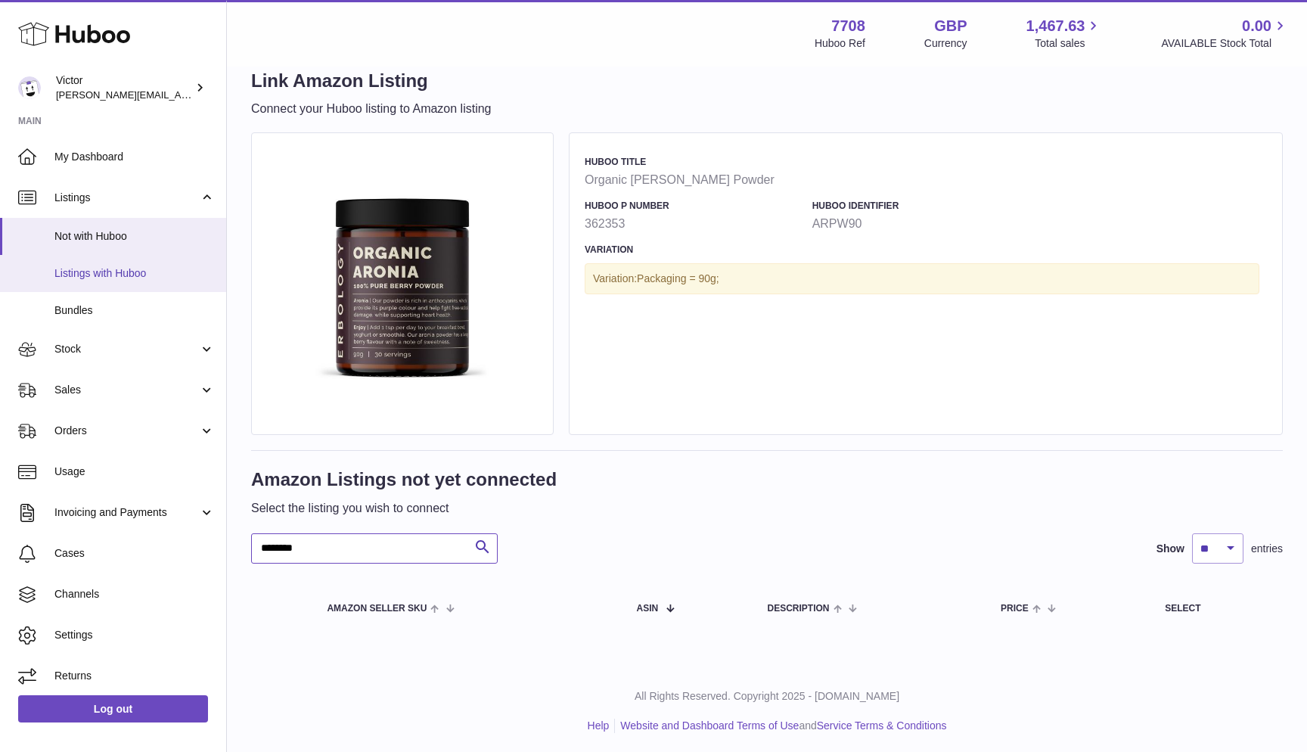
type input "********"
click at [104, 271] on span "Listings with Huboo" at bounding box center [134, 273] width 160 height 14
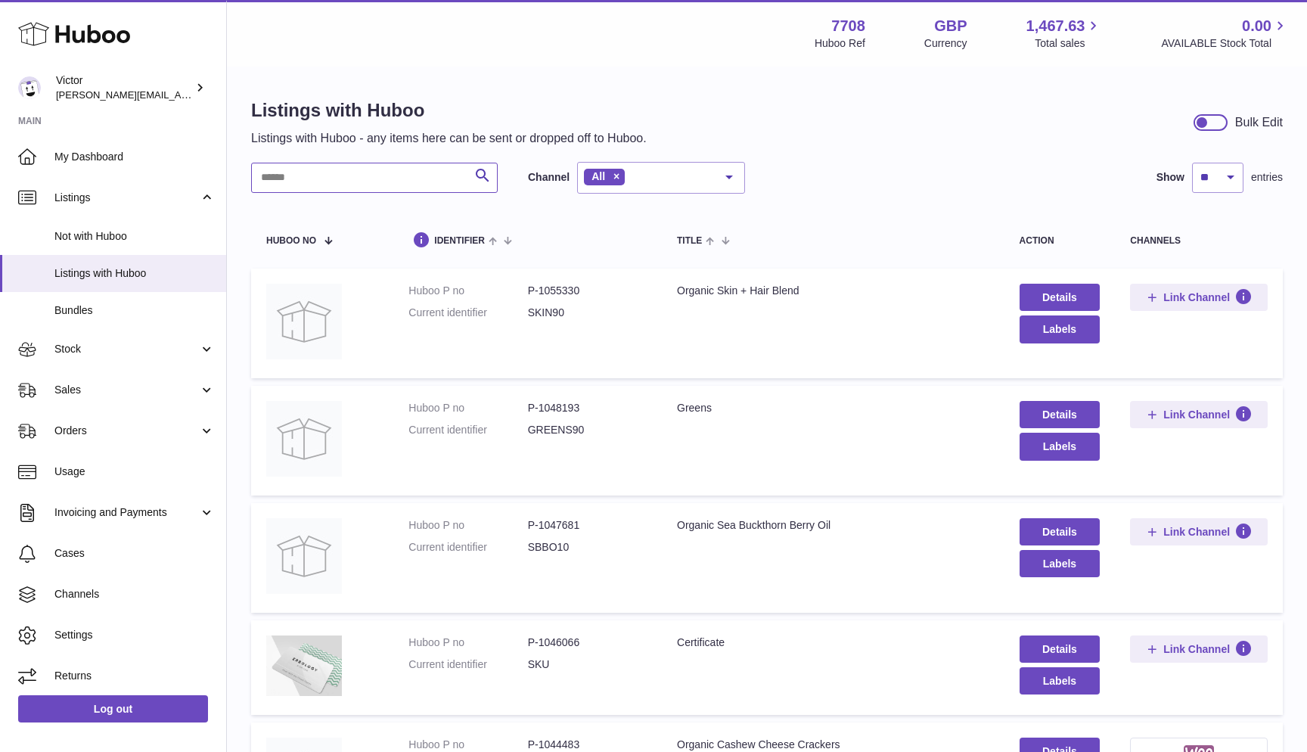
click at [318, 179] on input "text" at bounding box center [374, 178] width 246 height 30
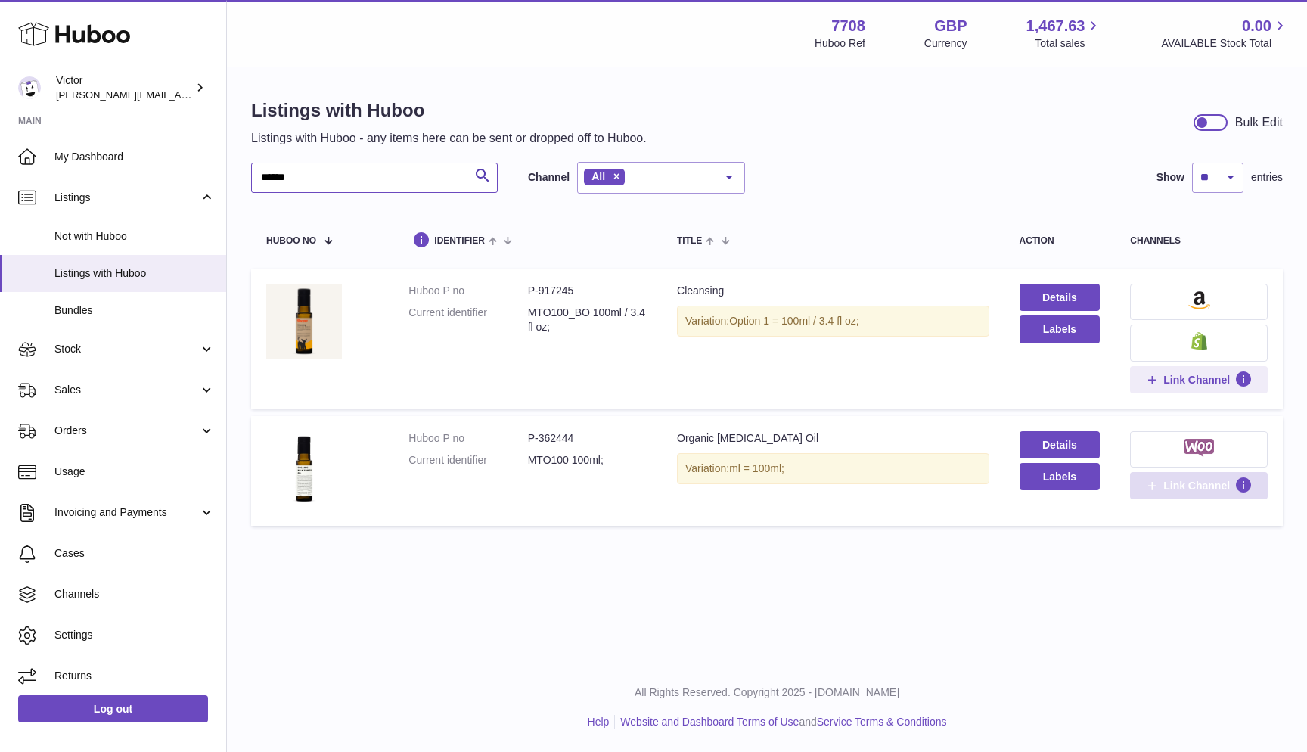
type input "******"
click at [1173, 479] on span "Link Channel" at bounding box center [1196, 486] width 67 height 14
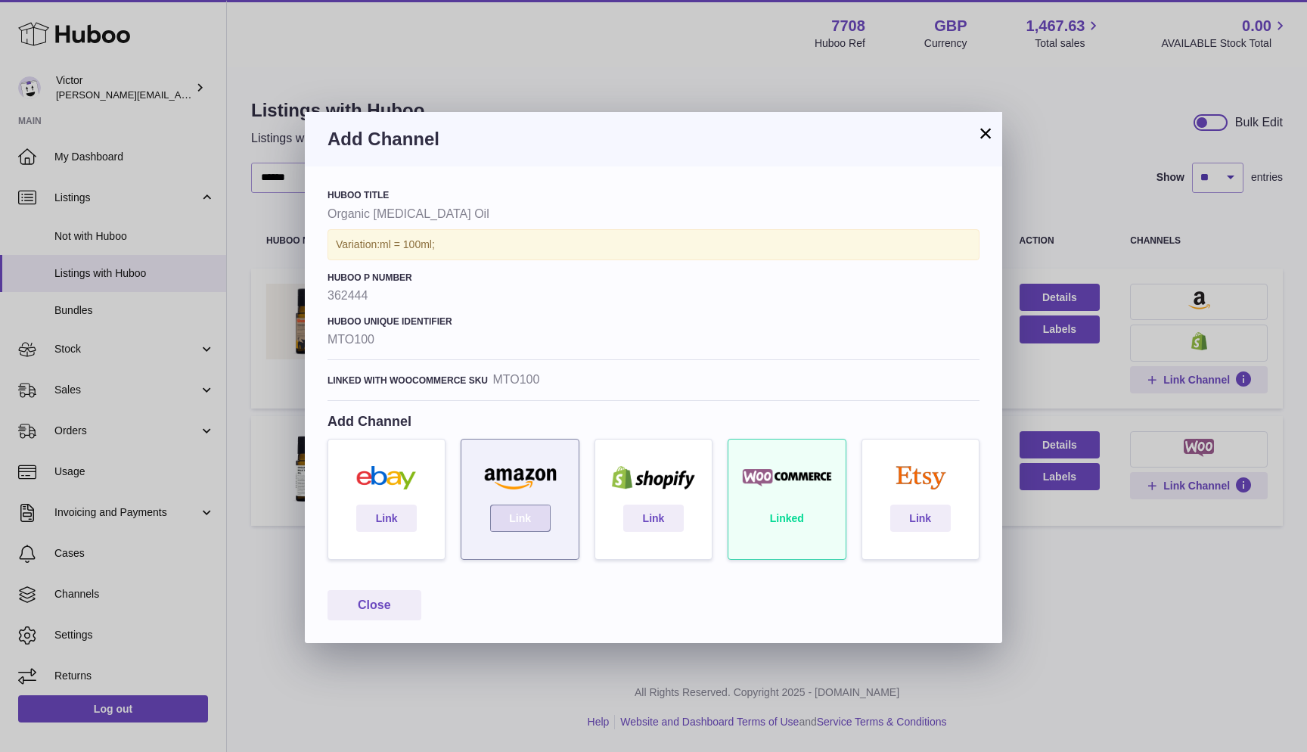
click at [525, 513] on link "Link" at bounding box center [520, 517] width 60 height 27
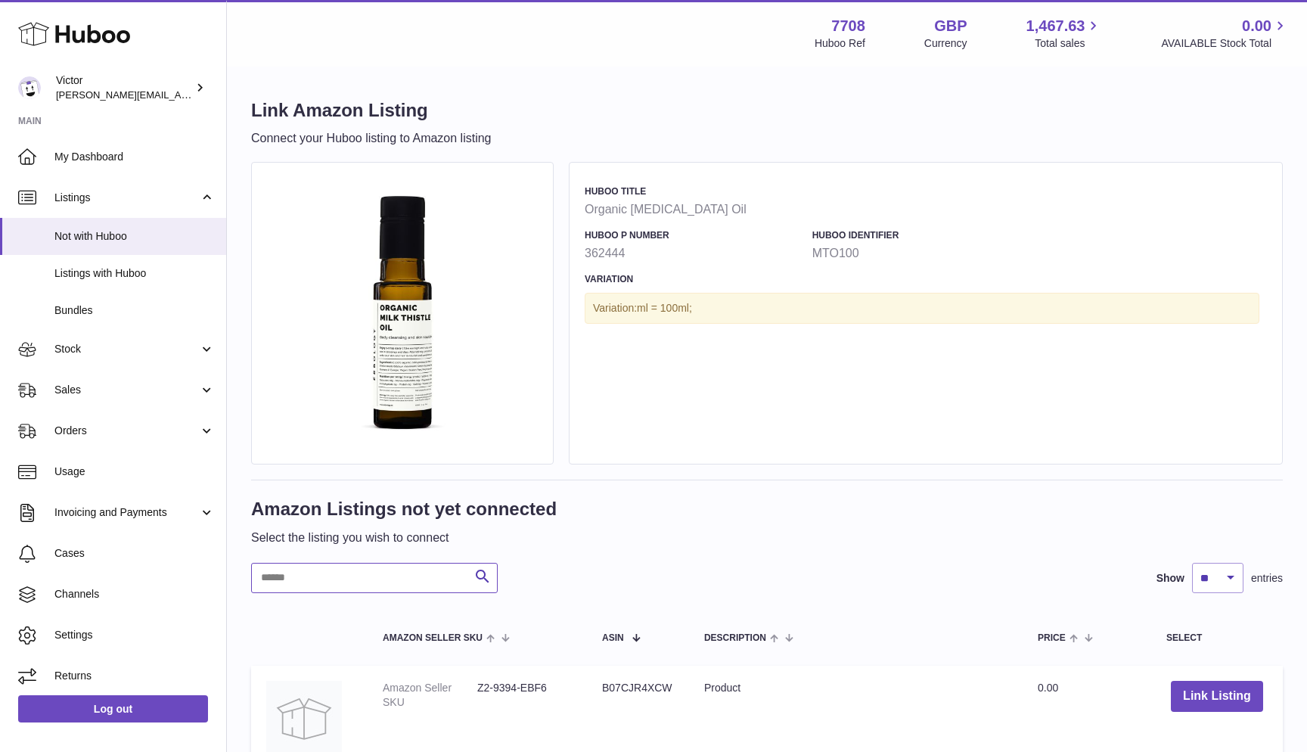
click at [325, 569] on input "text" at bounding box center [374, 578] width 246 height 30
paste input "********"
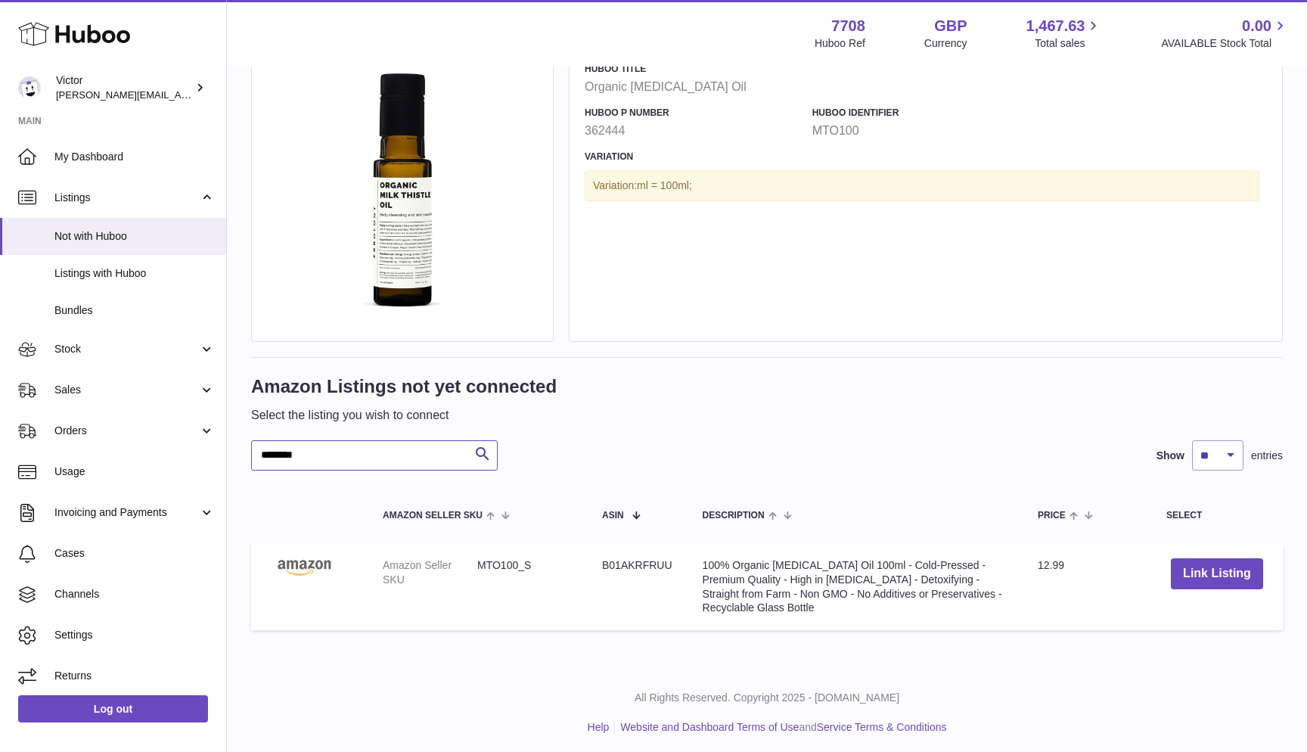
scroll to position [122, 0]
type input "********"
click at [78, 277] on link "Listings with Huboo" at bounding box center [113, 273] width 226 height 37
